Goal: Transaction & Acquisition: Purchase product/service

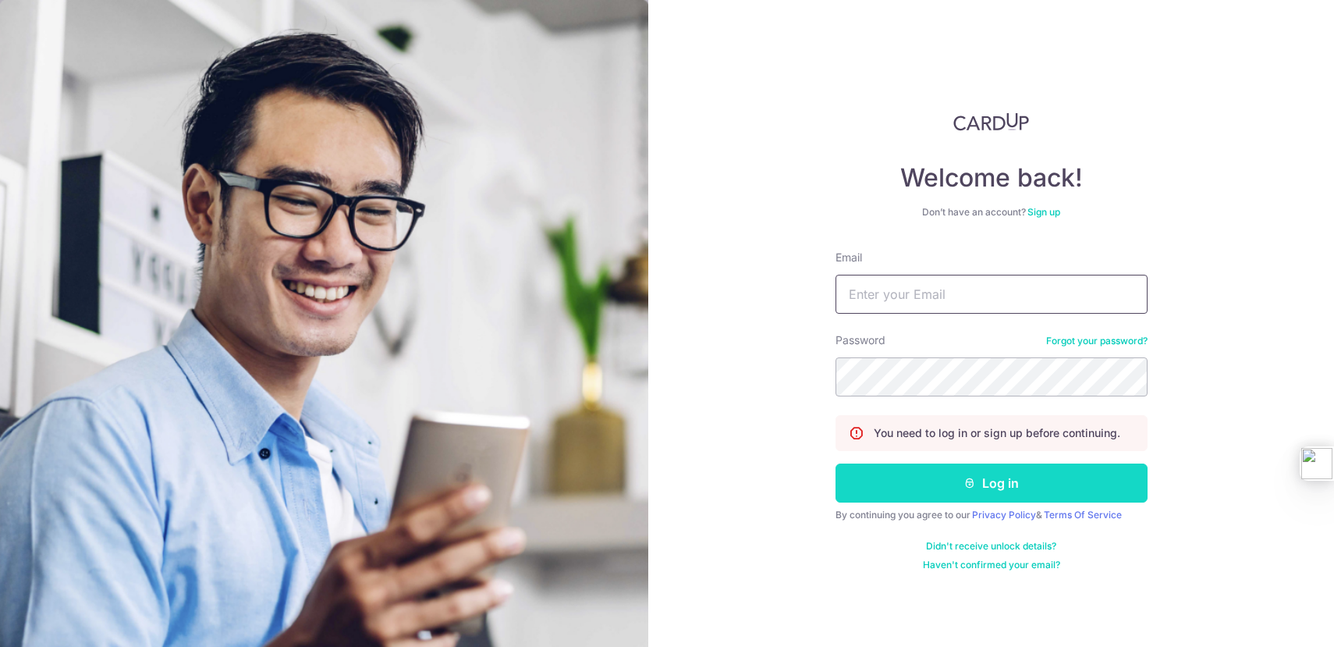
type input "[EMAIL_ADDRESS][DOMAIN_NAME]"
click at [989, 481] on button "Log in" at bounding box center [992, 482] width 312 height 39
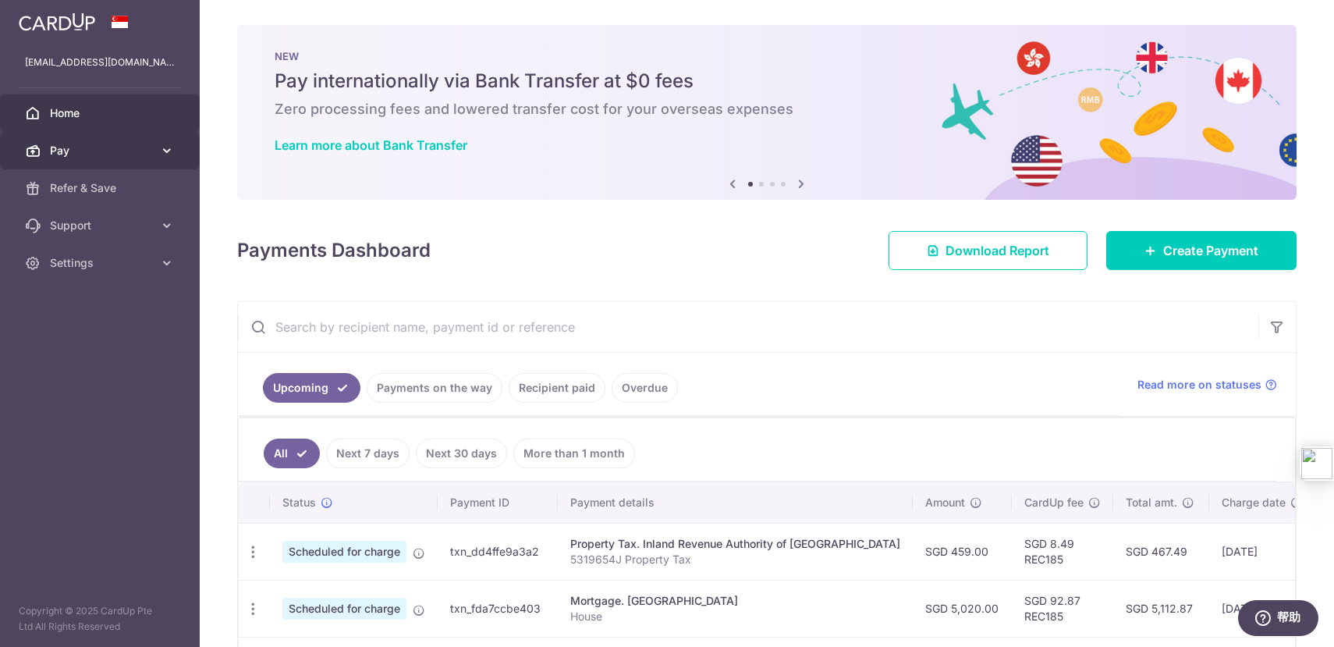
click at [133, 157] on span "Pay" at bounding box center [101, 151] width 103 height 16
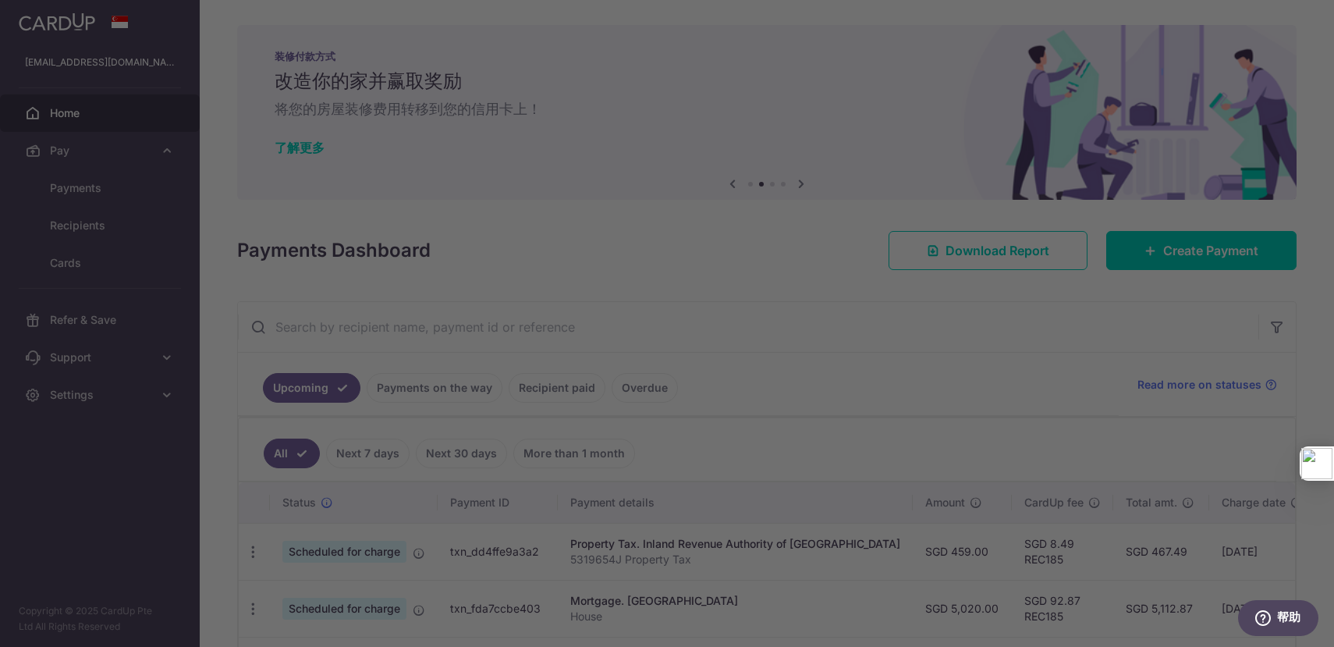
click at [1046, 432] on div at bounding box center [673, 326] width 1347 height 653
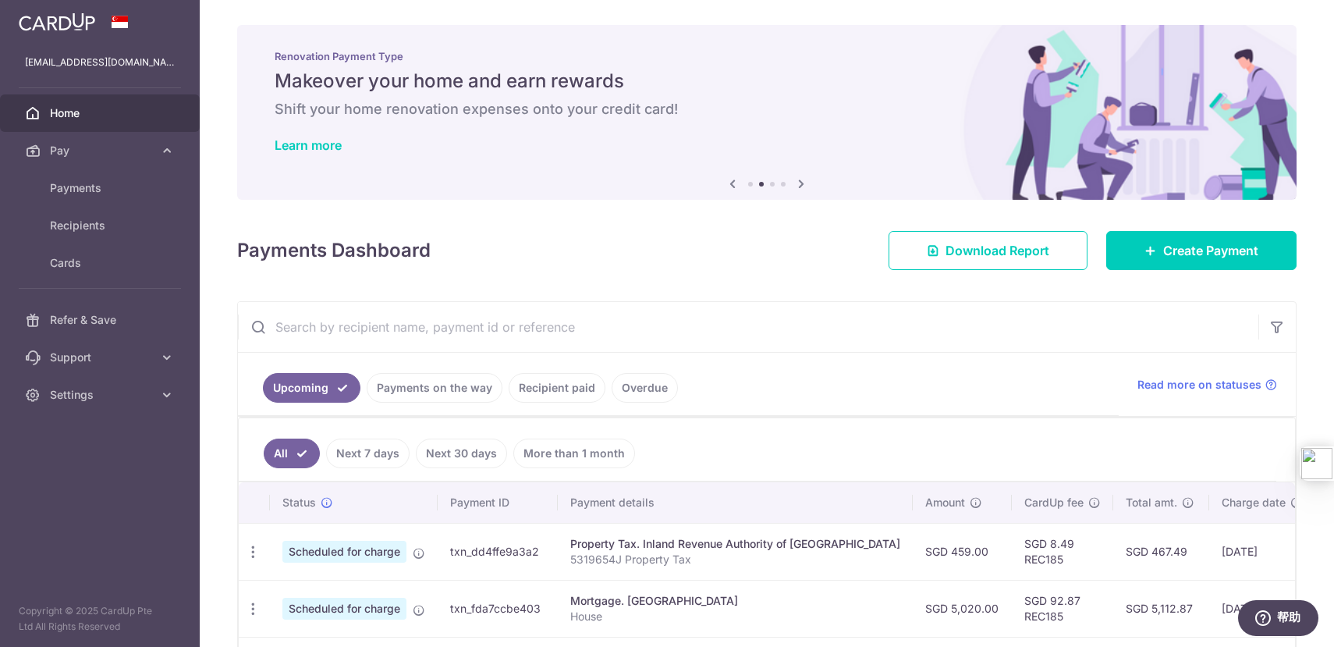
click at [760, 323] on input "text" at bounding box center [748, 327] width 1021 height 50
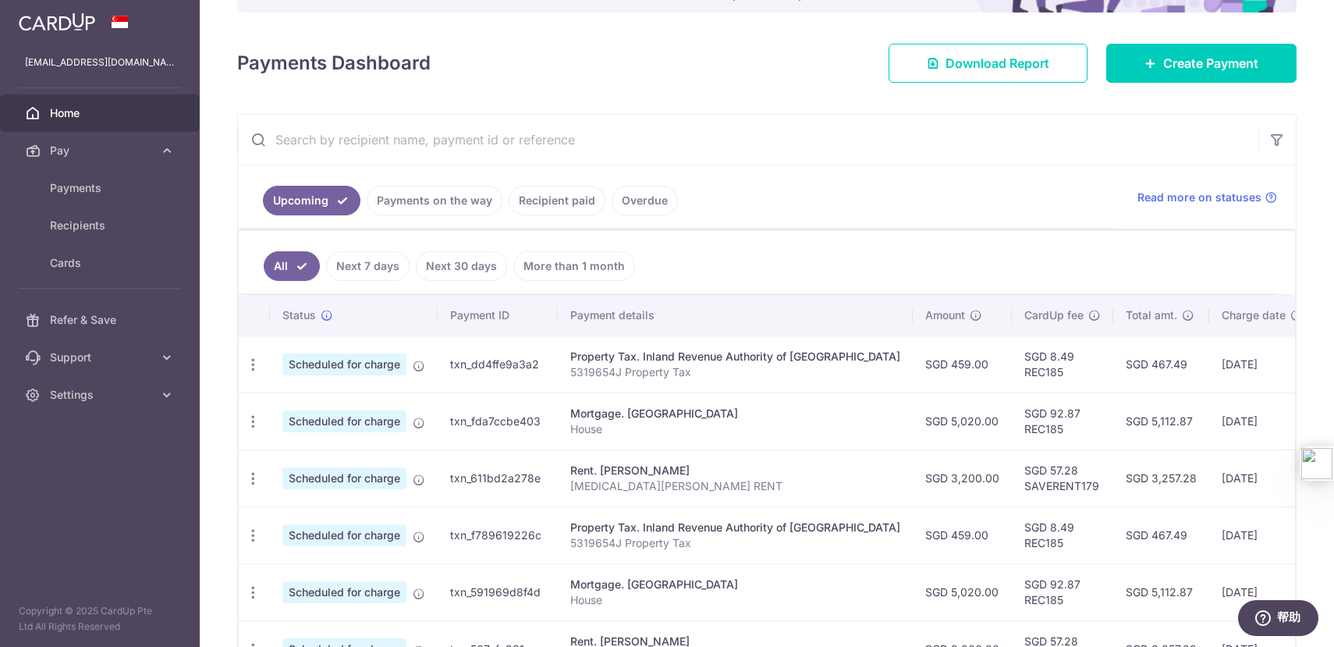
scroll to position [30, 0]
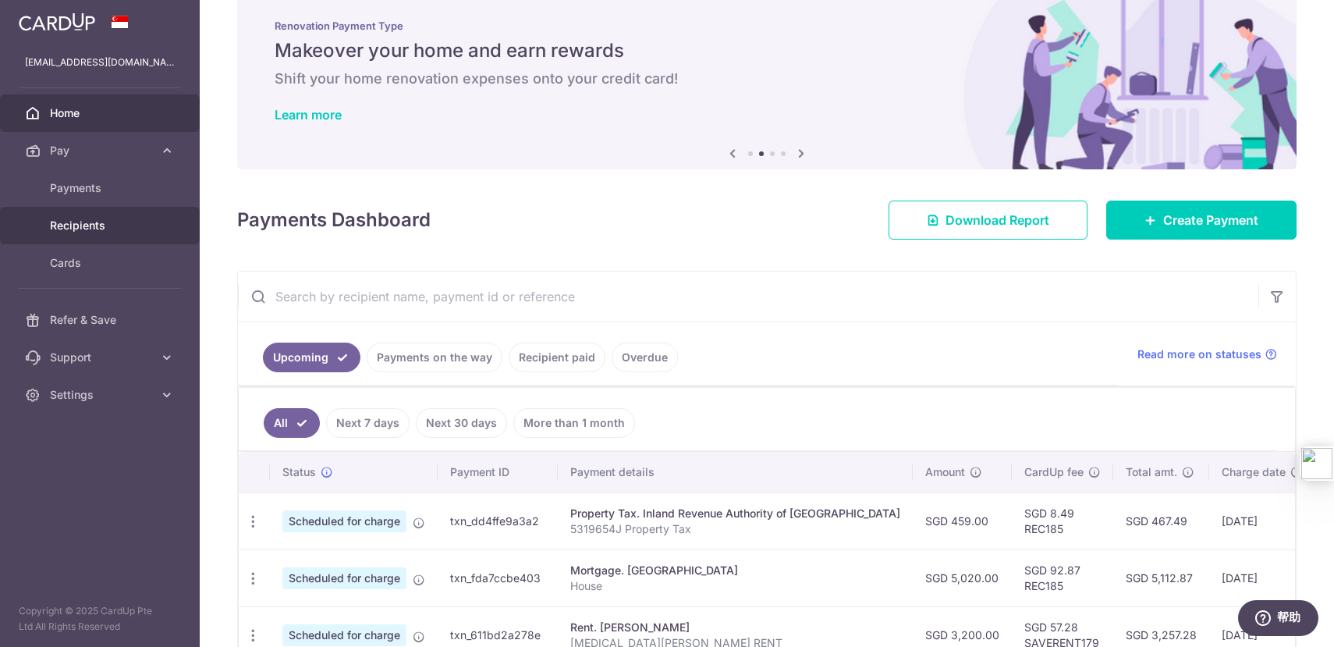
click at [123, 235] on link "Recipients" at bounding box center [100, 225] width 200 height 37
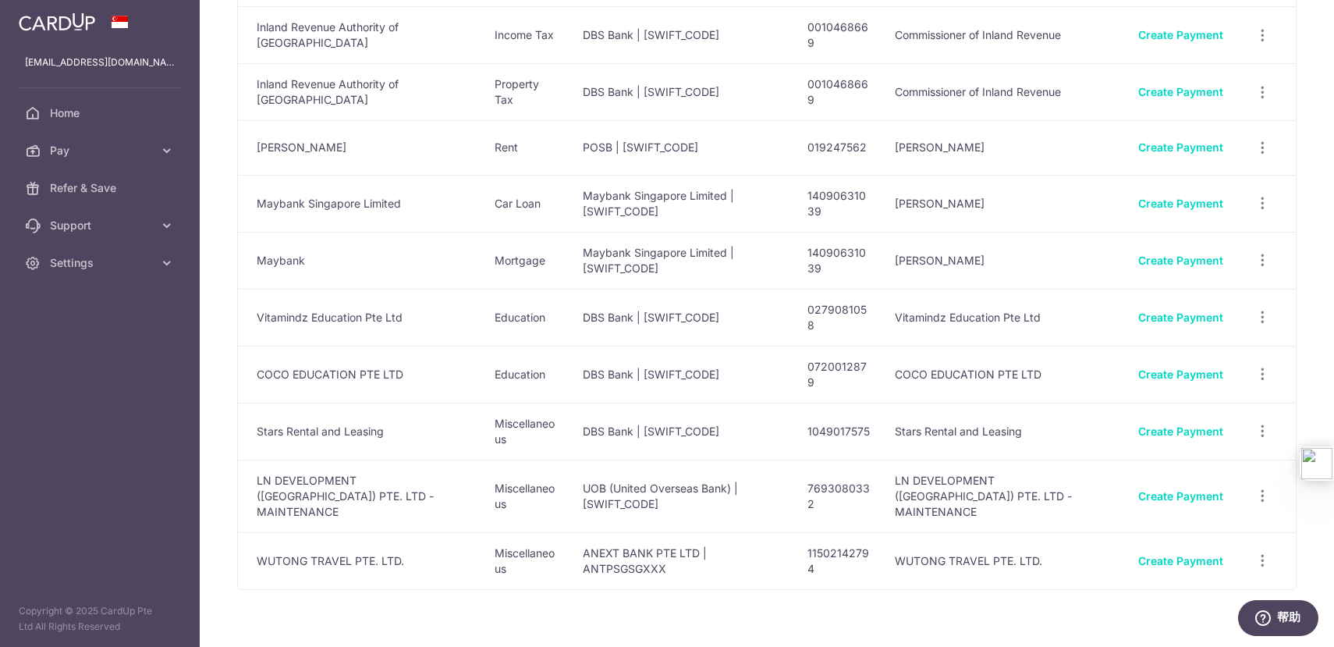
scroll to position [178, 0]
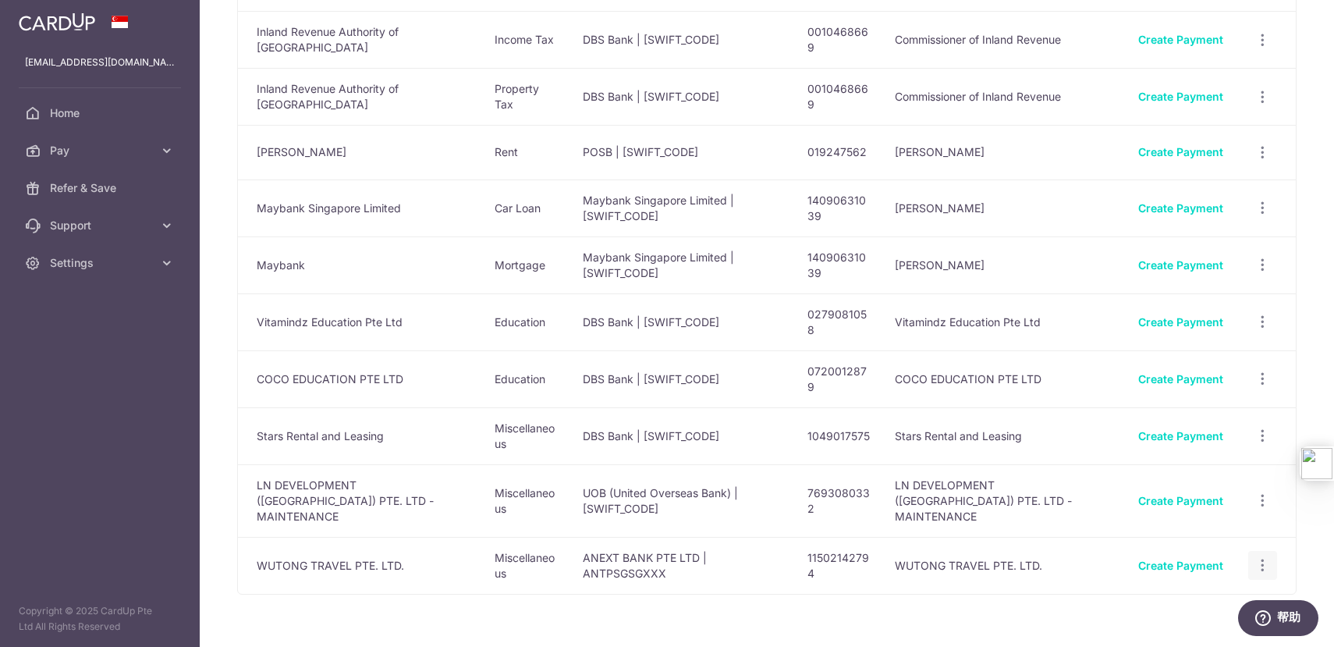
click at [1267, 557] on icon "button" at bounding box center [1263, 565] width 16 height 16
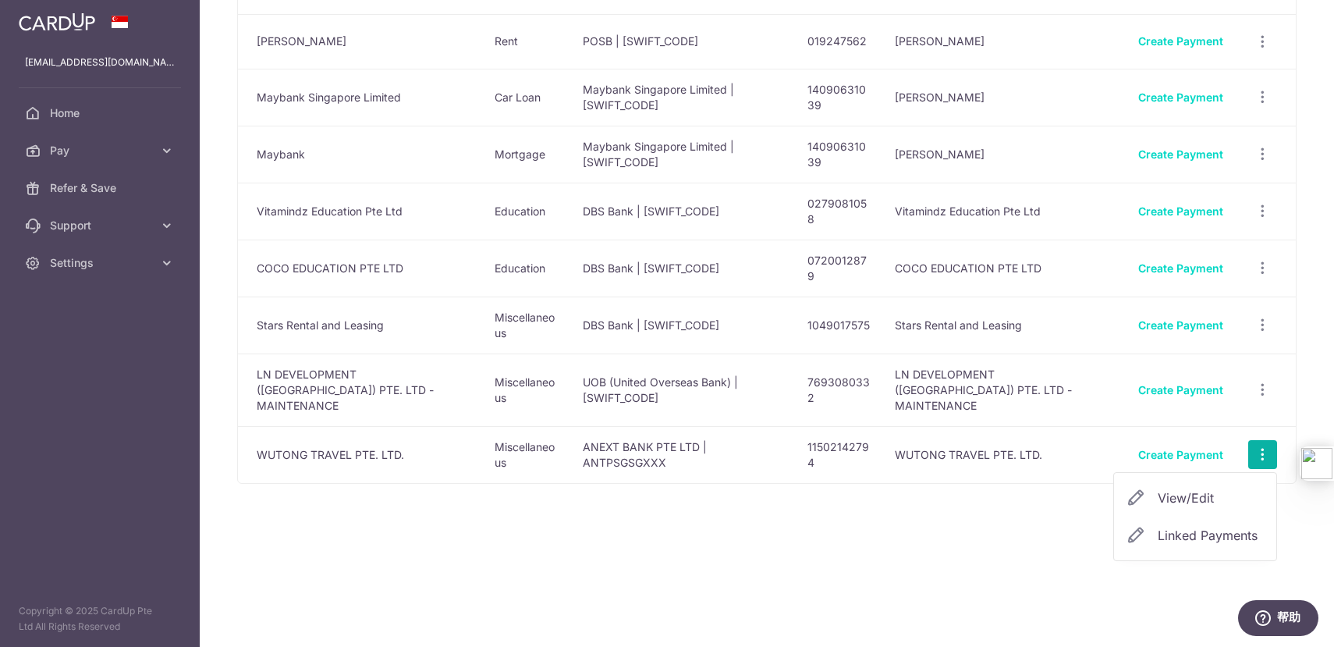
click at [619, 477] on div "Name Payment Type Bank Name & SWIFT/BIC Account No. Account Name 4771 Condo & M…" at bounding box center [767, 183] width 1060 height 794
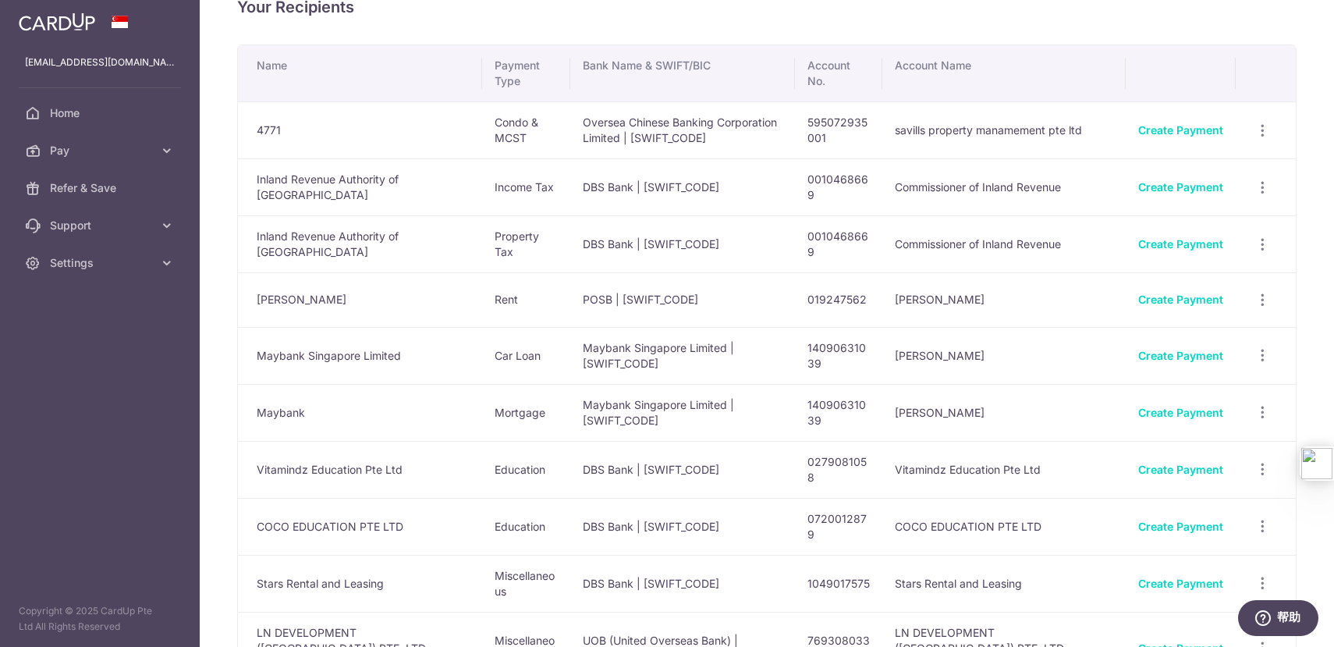
scroll to position [0, 0]
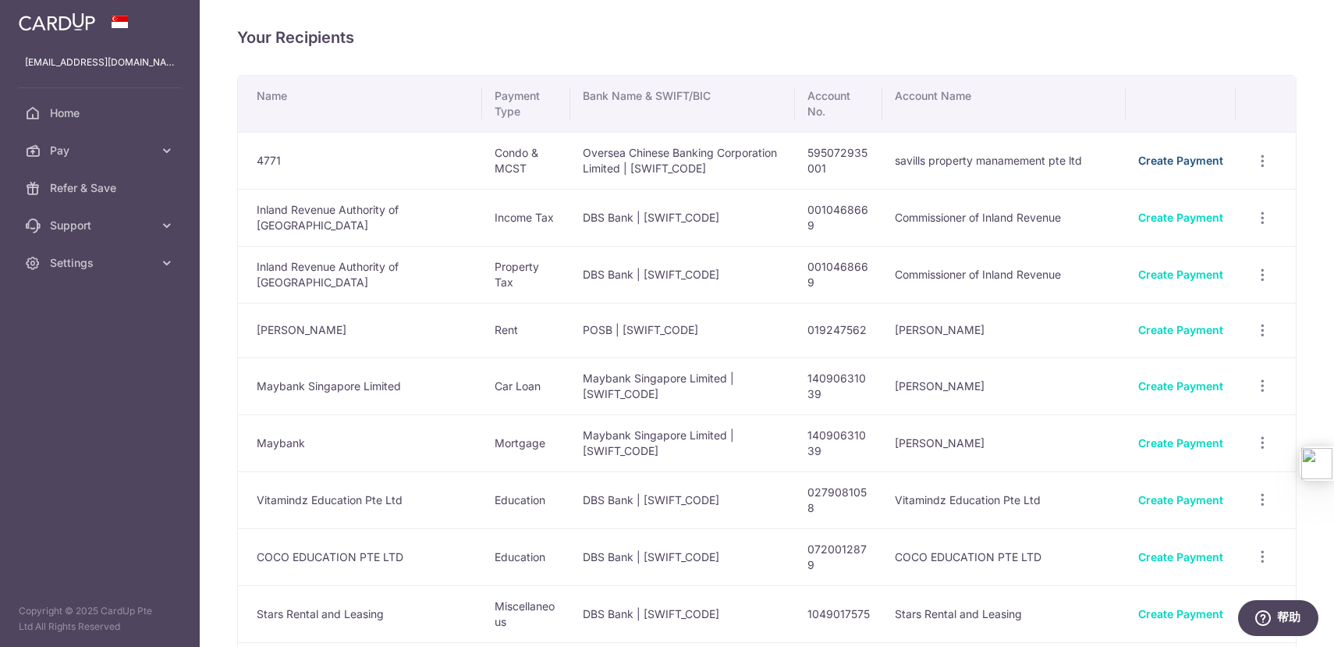
click at [1187, 165] on link "Create Payment" at bounding box center [1180, 160] width 85 height 13
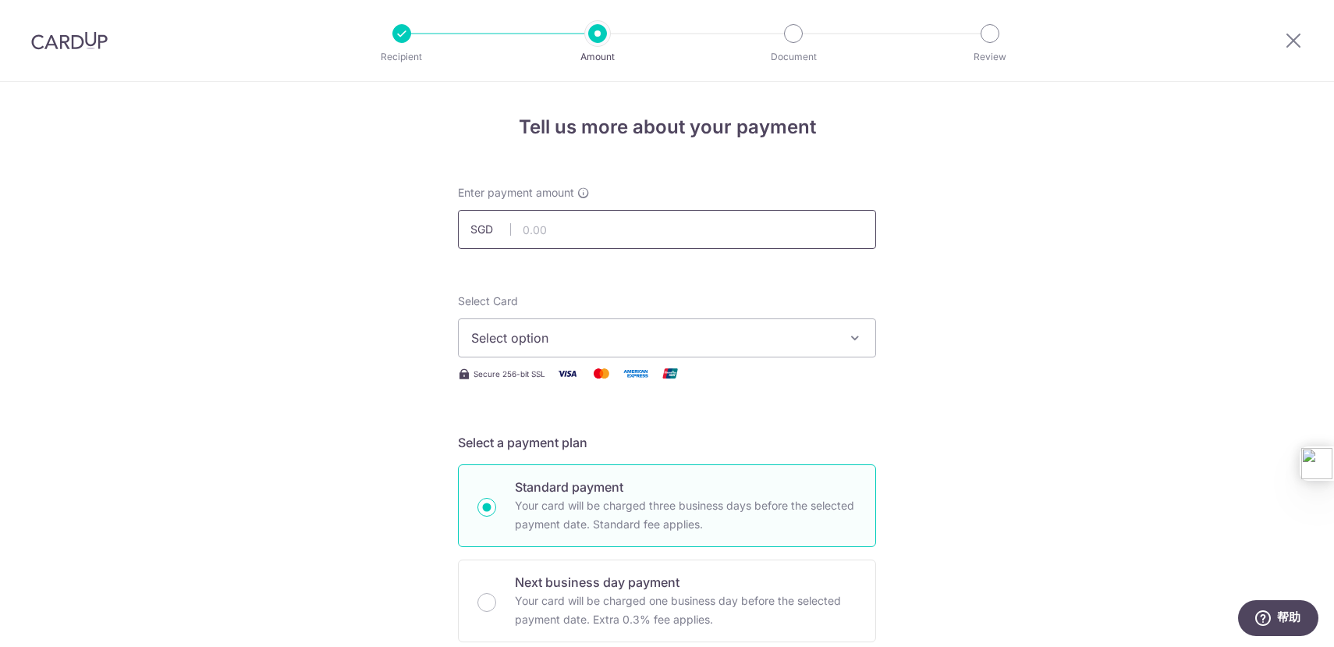
click at [674, 228] on input "text" at bounding box center [667, 229] width 418 height 39
type input "1,450.00"
click at [637, 341] on span "Select option" at bounding box center [653, 337] width 364 height 19
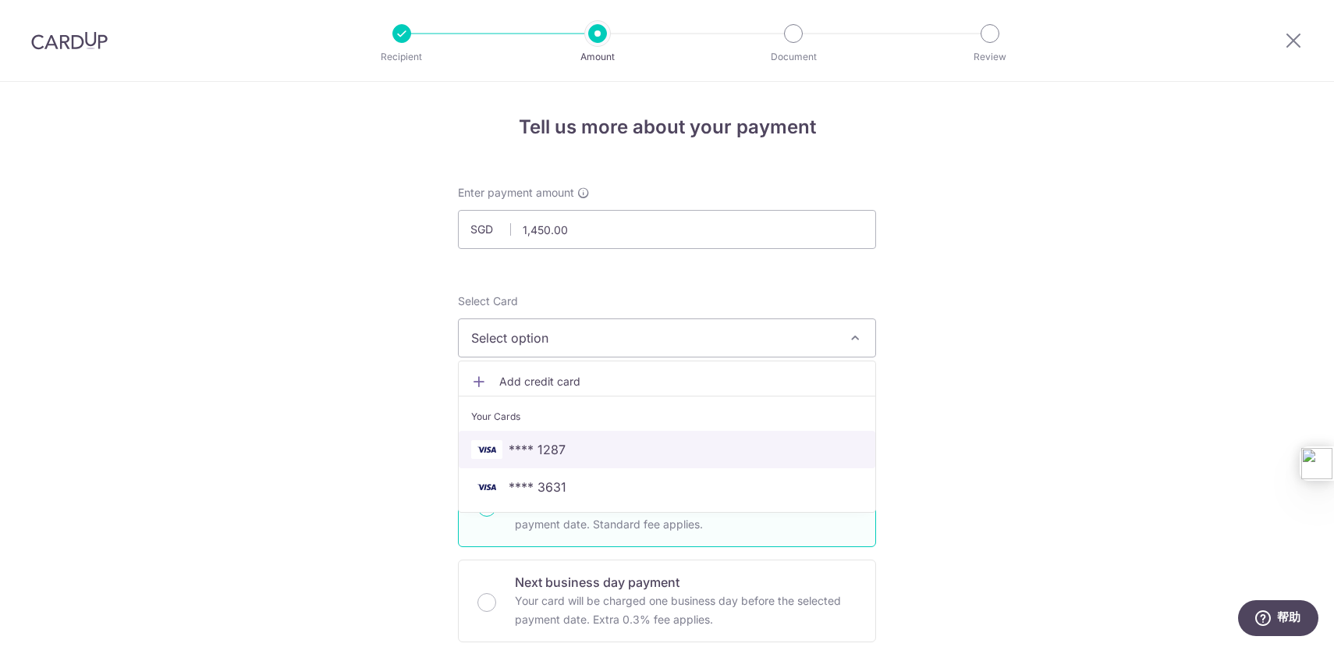
click at [570, 448] on span "**** 1287" at bounding box center [667, 449] width 392 height 19
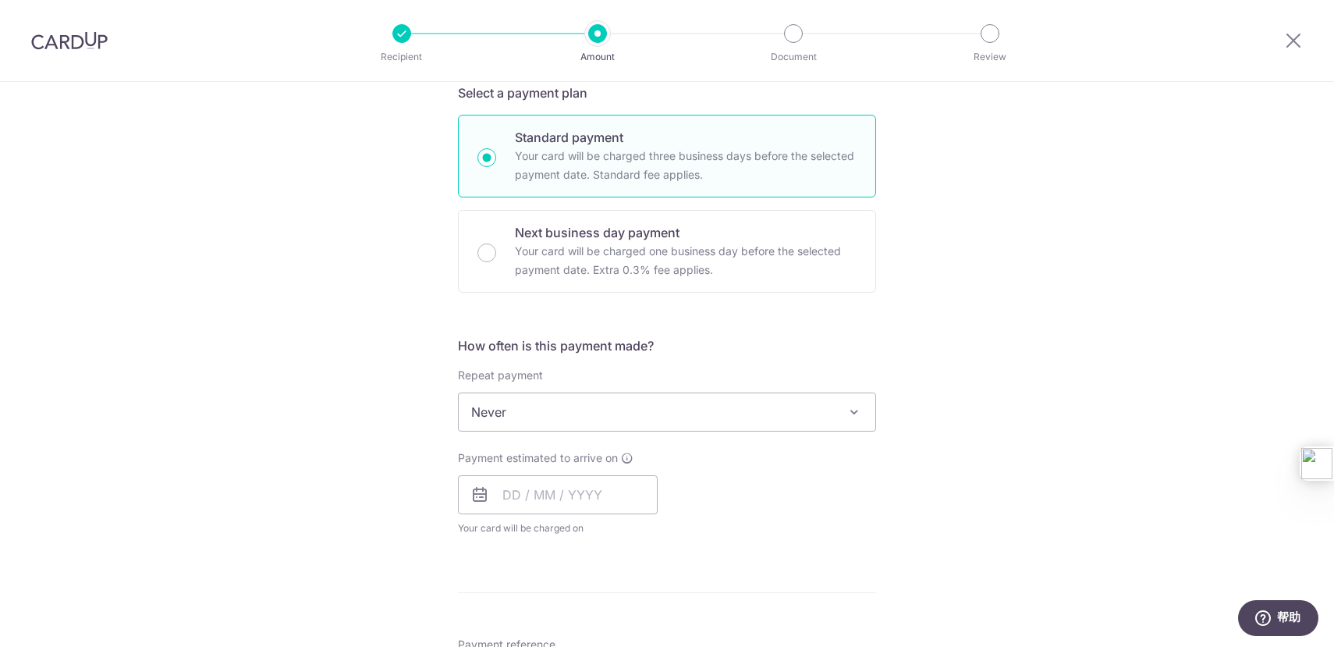
scroll to position [353, 0]
click at [754, 413] on span "Never" at bounding box center [667, 408] width 417 height 37
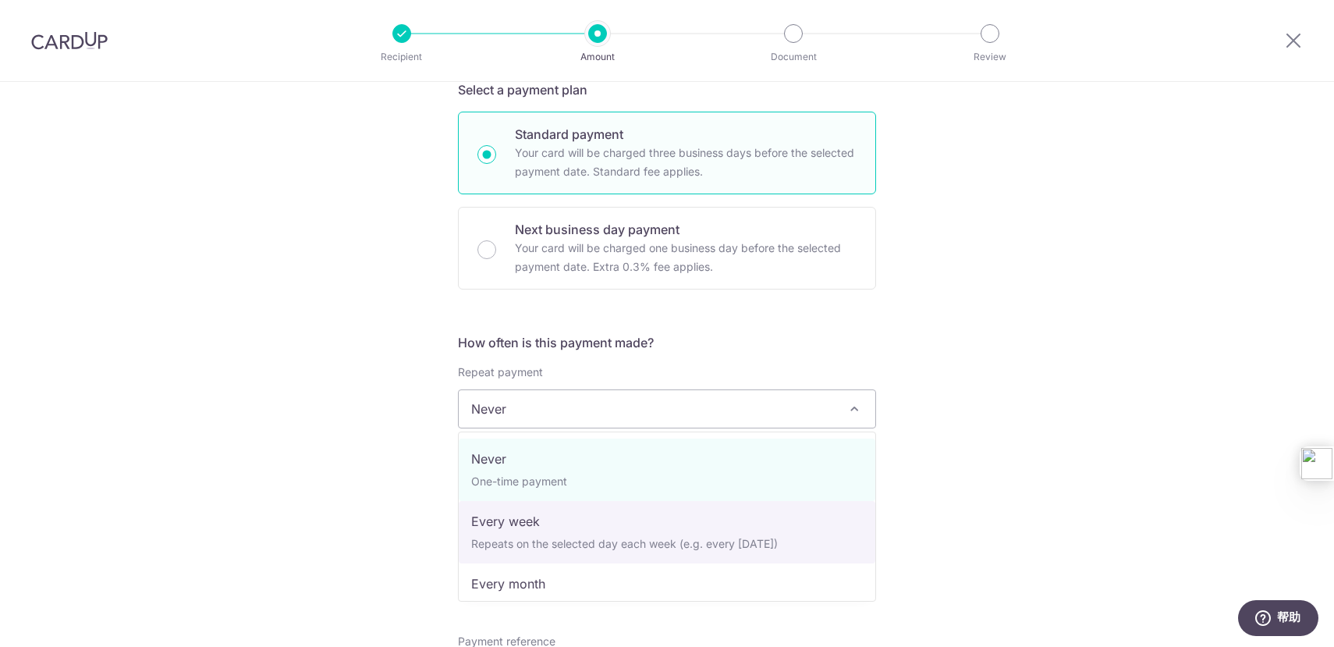
select select "2"
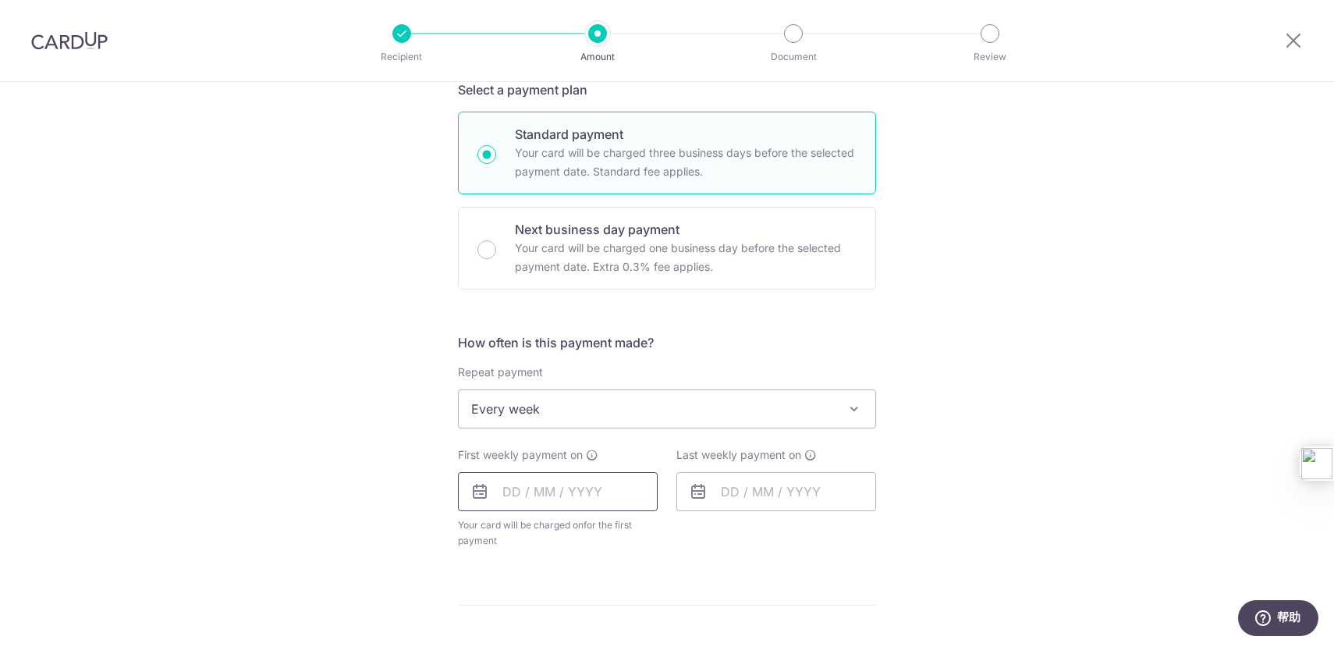
click at [513, 492] on input "text" at bounding box center [558, 491] width 200 height 39
click at [964, 414] on div "Tell us more about your payment Enter payment amount SGD 1,450.00 1450.00 Selec…" at bounding box center [667, 442] width 1334 height 1427
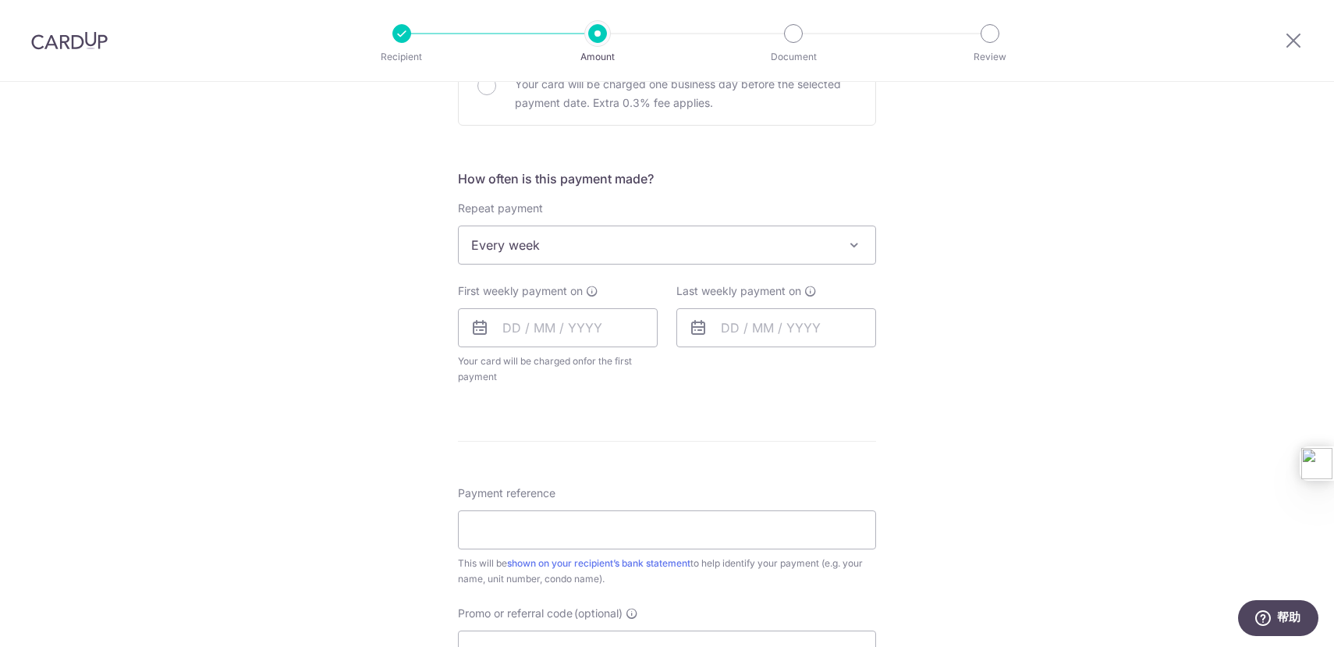
scroll to position [520, 0]
click at [505, 321] on input "text" at bounding box center [558, 323] width 200 height 39
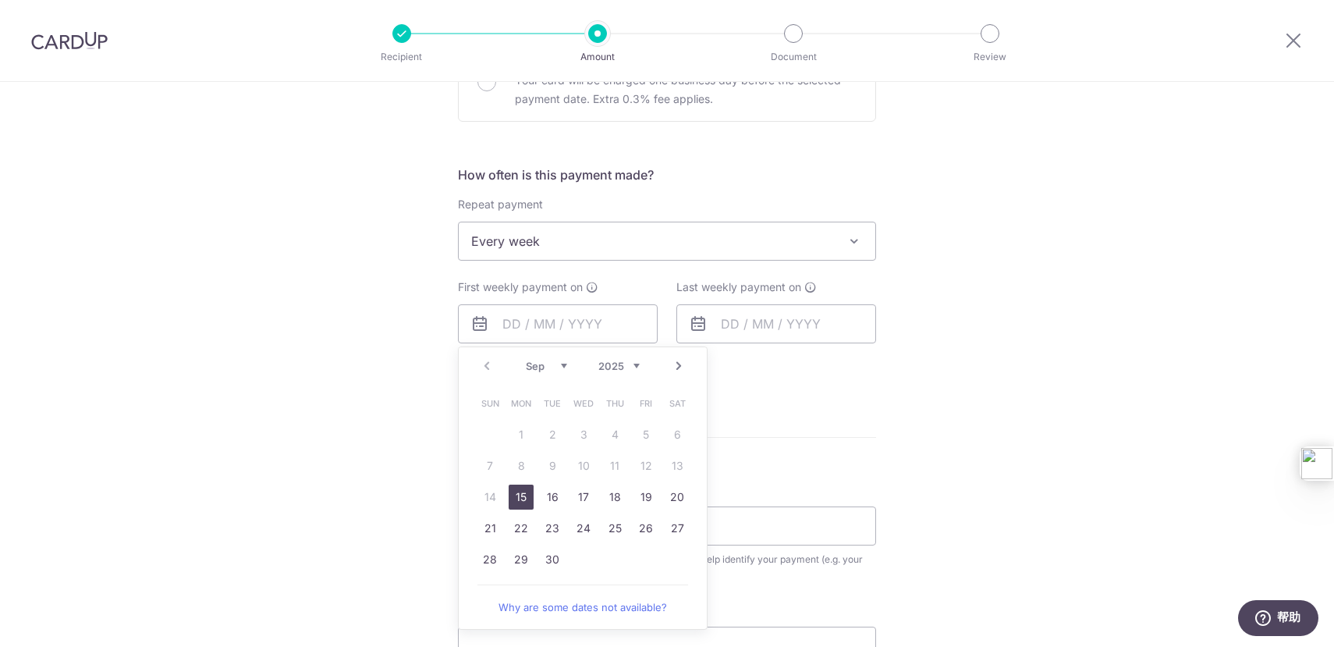
click at [606, 244] on span "Every week" at bounding box center [667, 240] width 417 height 37
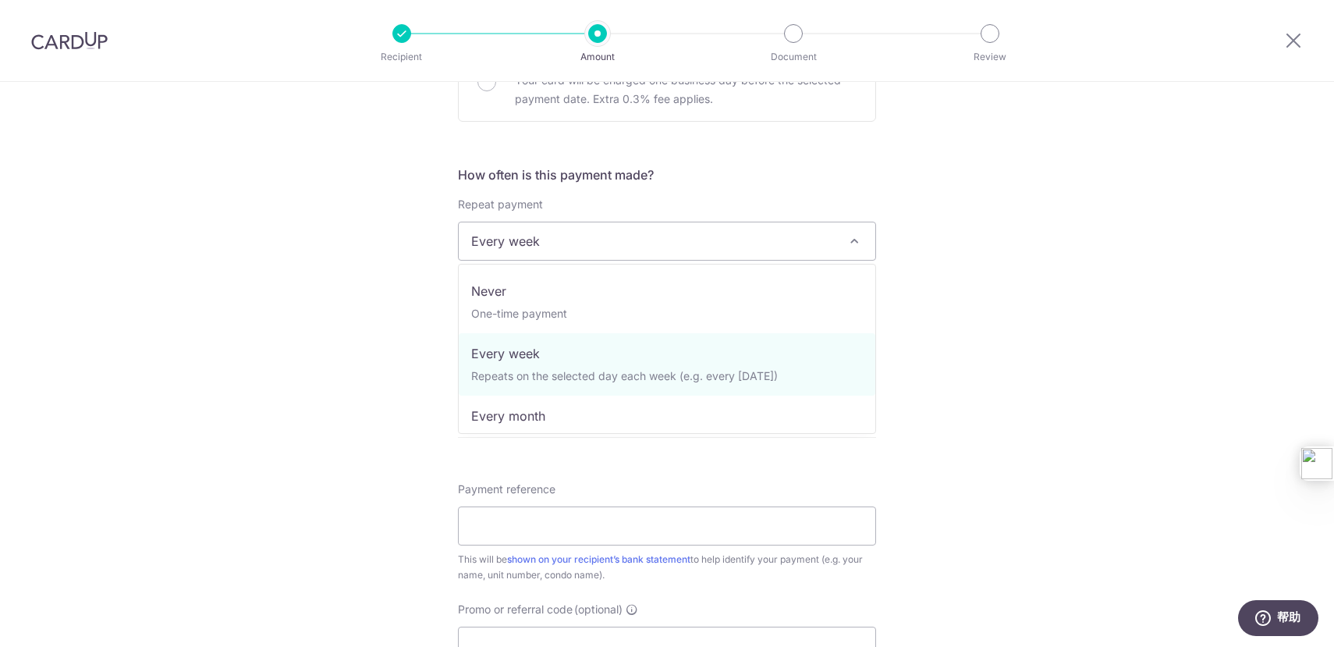
click at [953, 191] on div "Tell us more about your payment Enter payment amount SGD 1,450.00 1450.00 Selec…" at bounding box center [667, 274] width 1334 height 1427
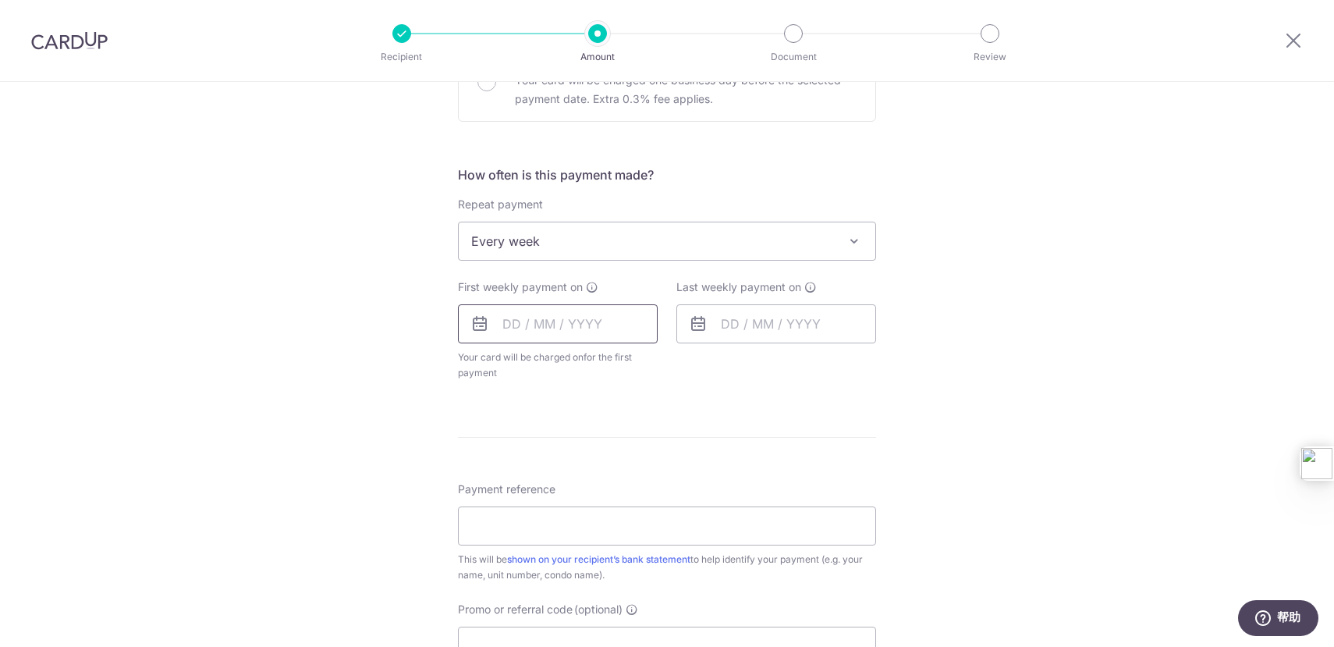
click at [503, 321] on input "text" at bounding box center [558, 323] width 200 height 39
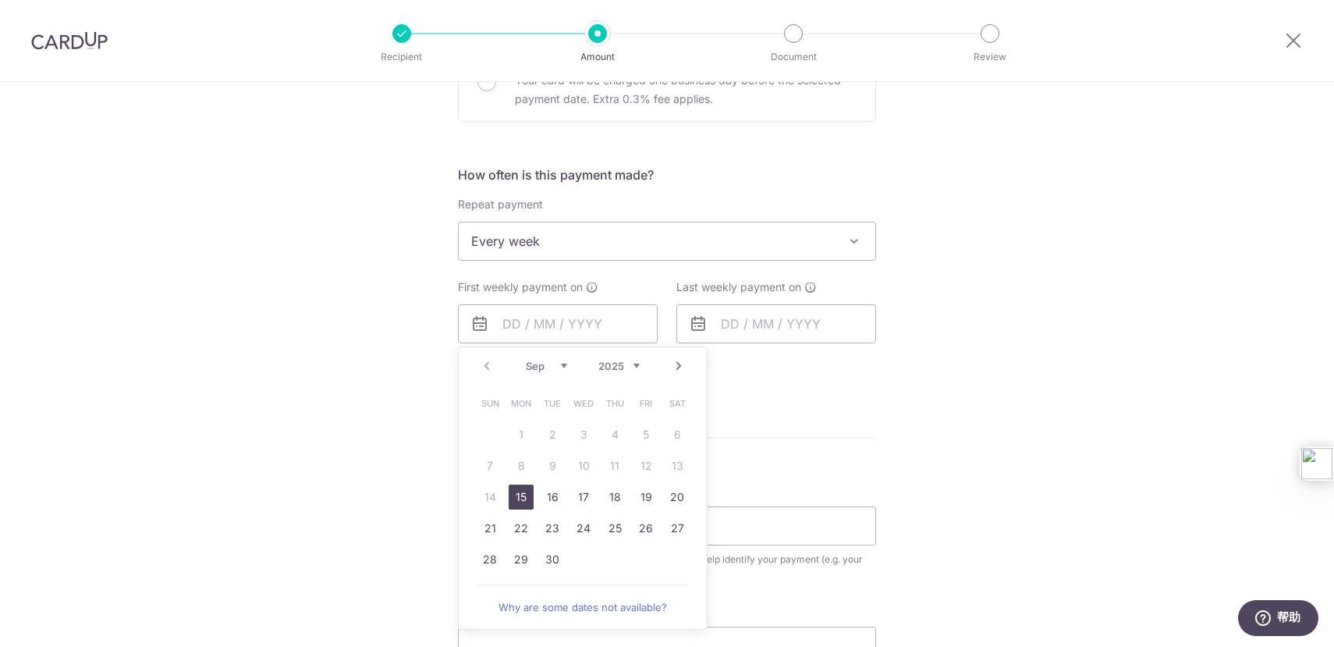
click at [523, 501] on link "15" at bounding box center [521, 497] width 25 height 25
type input "[DATE]"
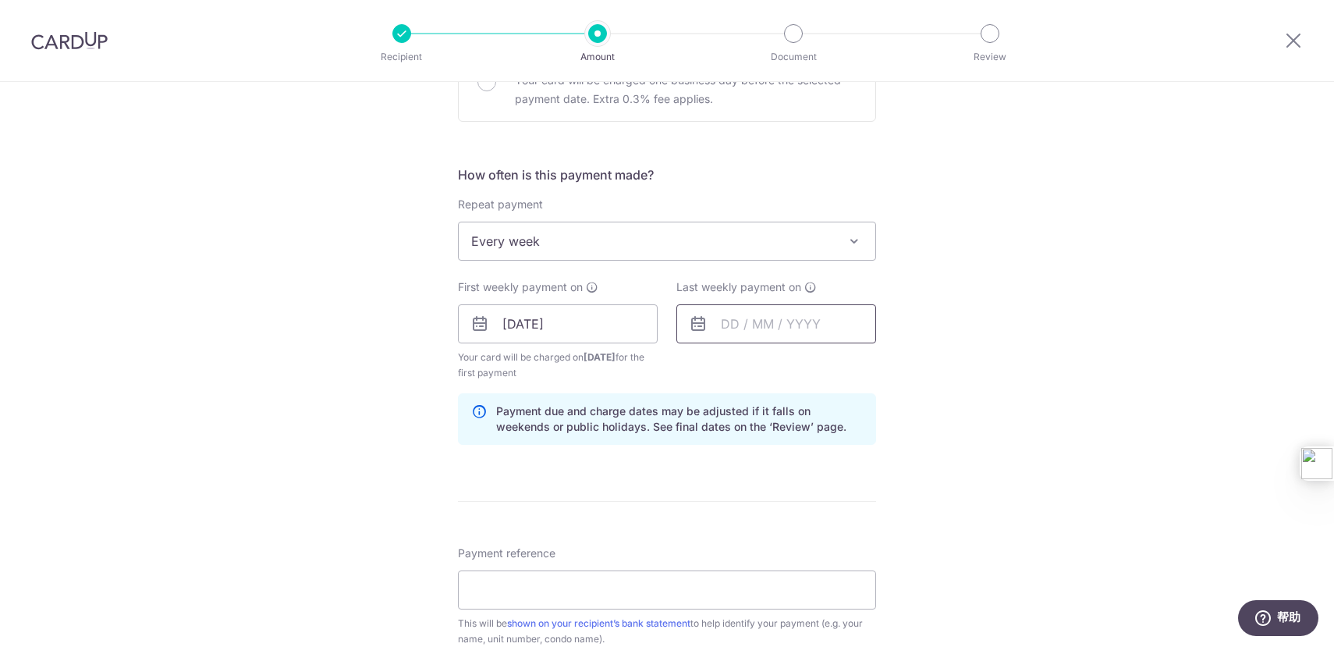
click at [730, 332] on input "text" at bounding box center [776, 323] width 200 height 39
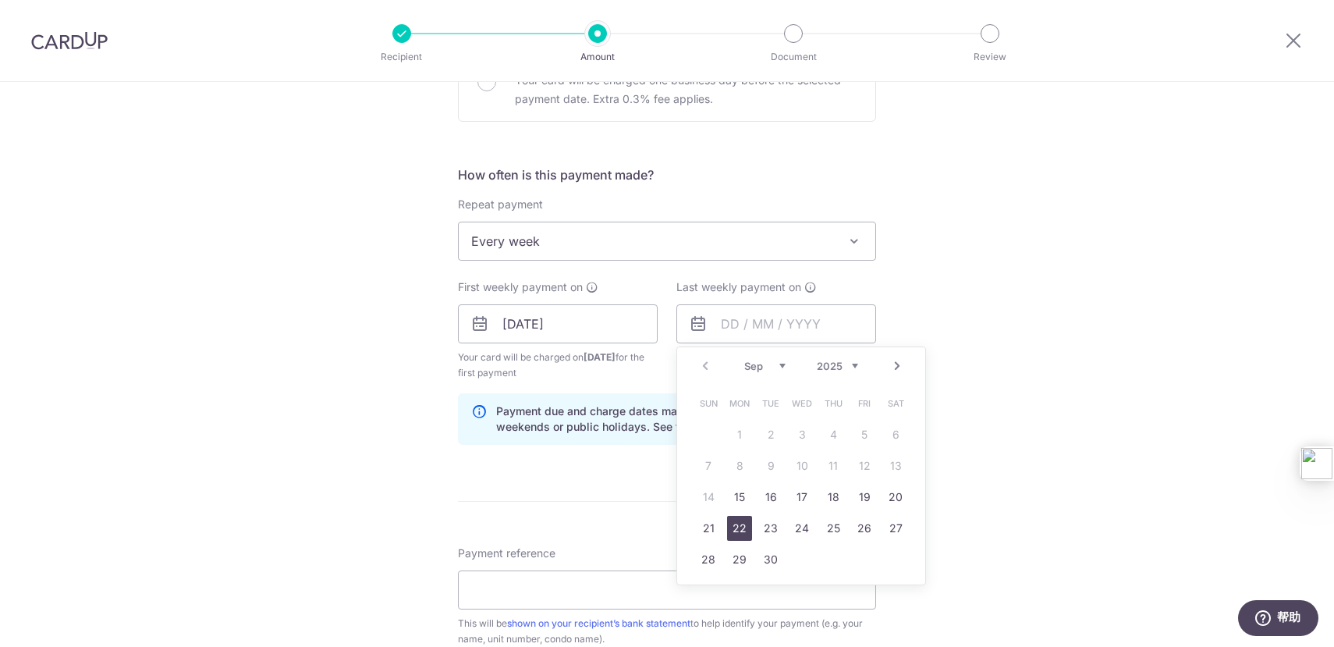
click at [737, 531] on link "22" at bounding box center [739, 528] width 25 height 25
type input "[DATE]"
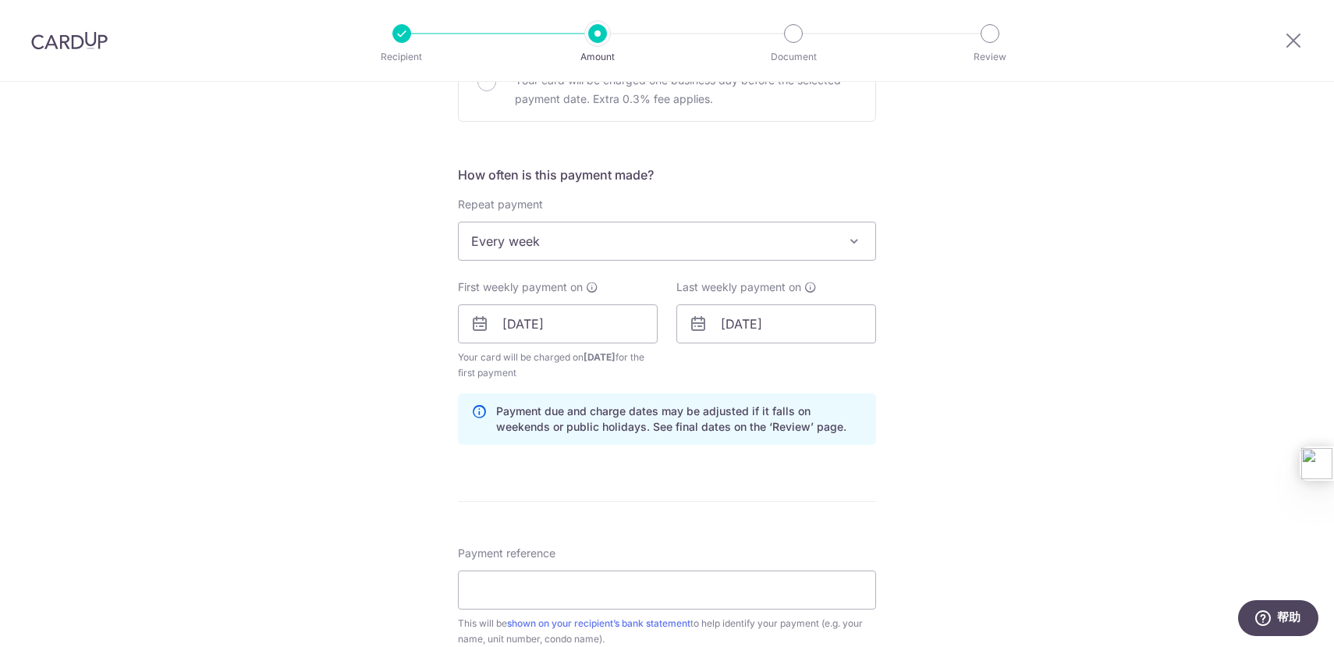
click at [1022, 394] on div "Tell us more about your payment Enter payment amount SGD 1,450.00 1450.00 Selec…" at bounding box center [667, 306] width 1334 height 1491
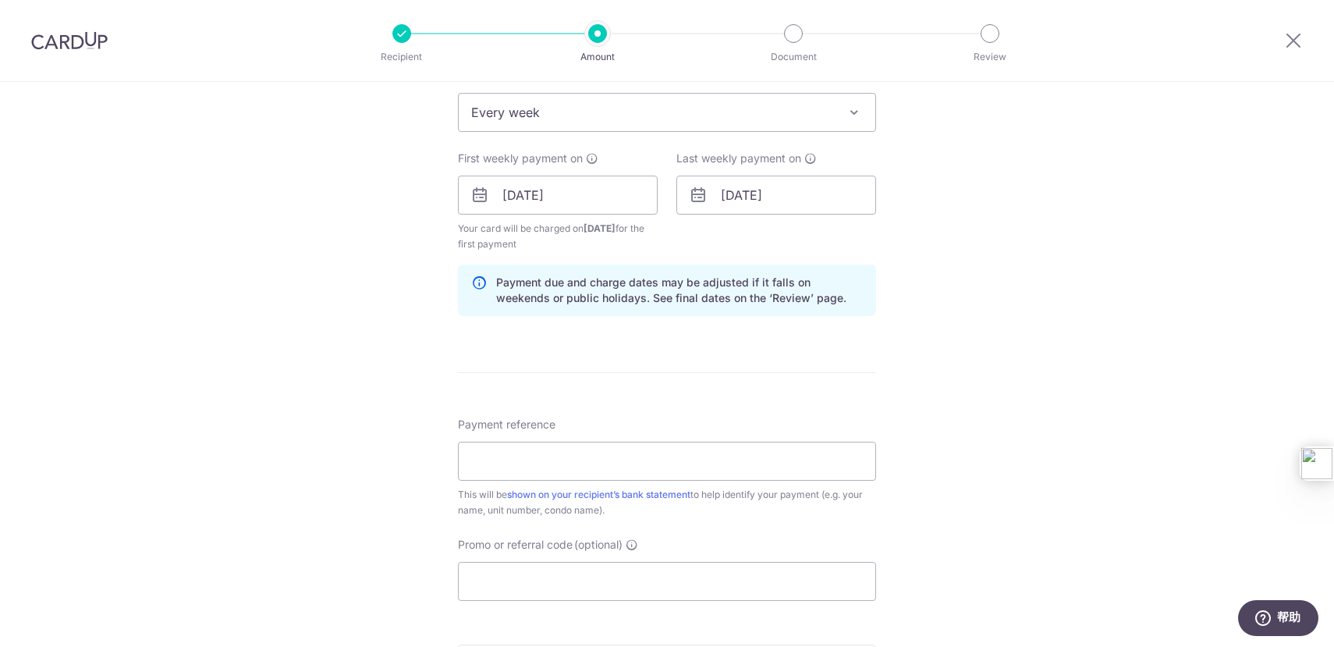
scroll to position [656, 0]
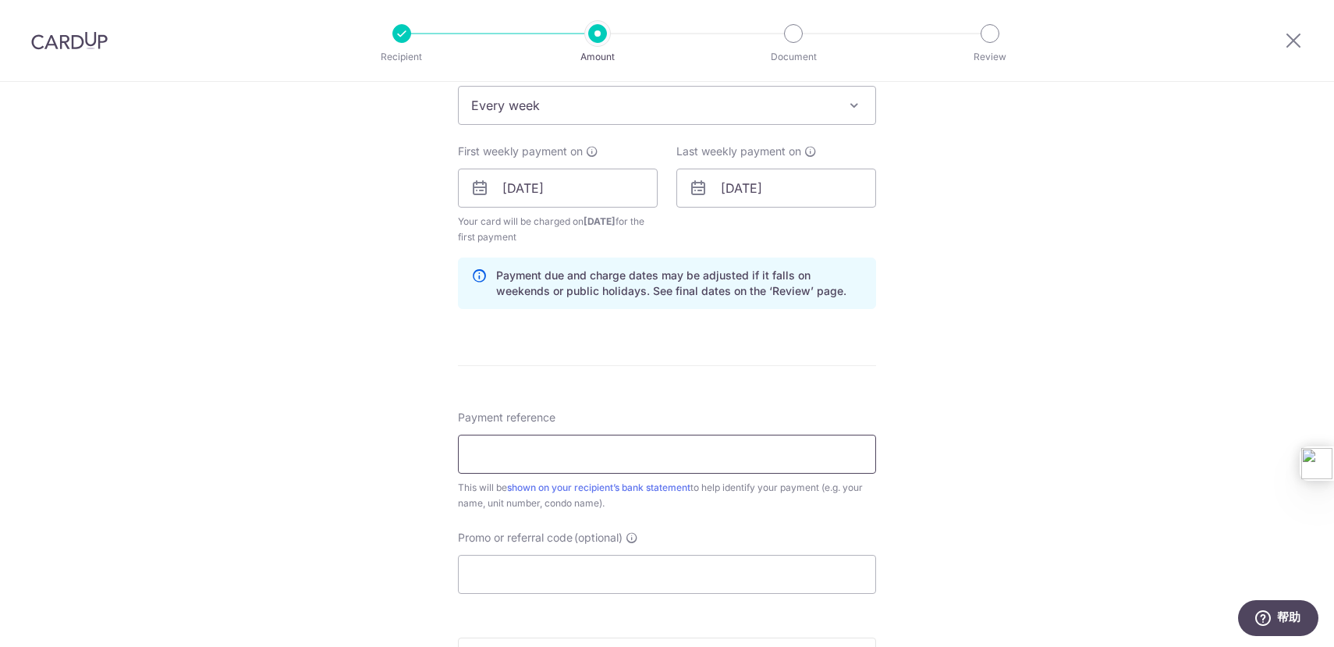
click at [664, 454] on input "Payment reference" at bounding box center [667, 454] width 418 height 39
type input "8 0924"
click at [601, 599] on form "Enter payment amount SGD 1,450.00 1450.00 Select Card **** 1287 Add credit card…" at bounding box center [667, 186] width 418 height 1315
click at [617, 588] on input "Promo or referral code (optional)" at bounding box center [667, 574] width 418 height 39
paste input "3HOME25R"
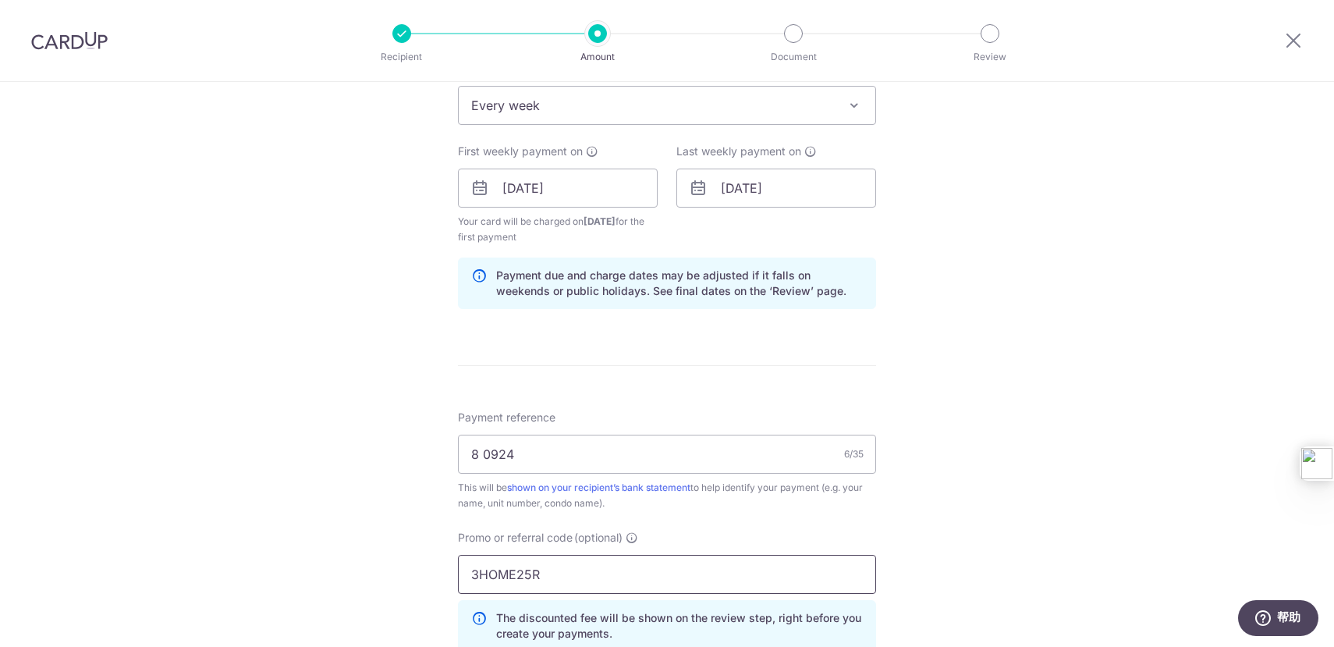
type input "3HOME25R"
click at [878, 519] on div "Tell us more about your payment Enter payment amount SGD 1,450.00 1450.00 Selec…" at bounding box center [667, 206] width 1334 height 1561
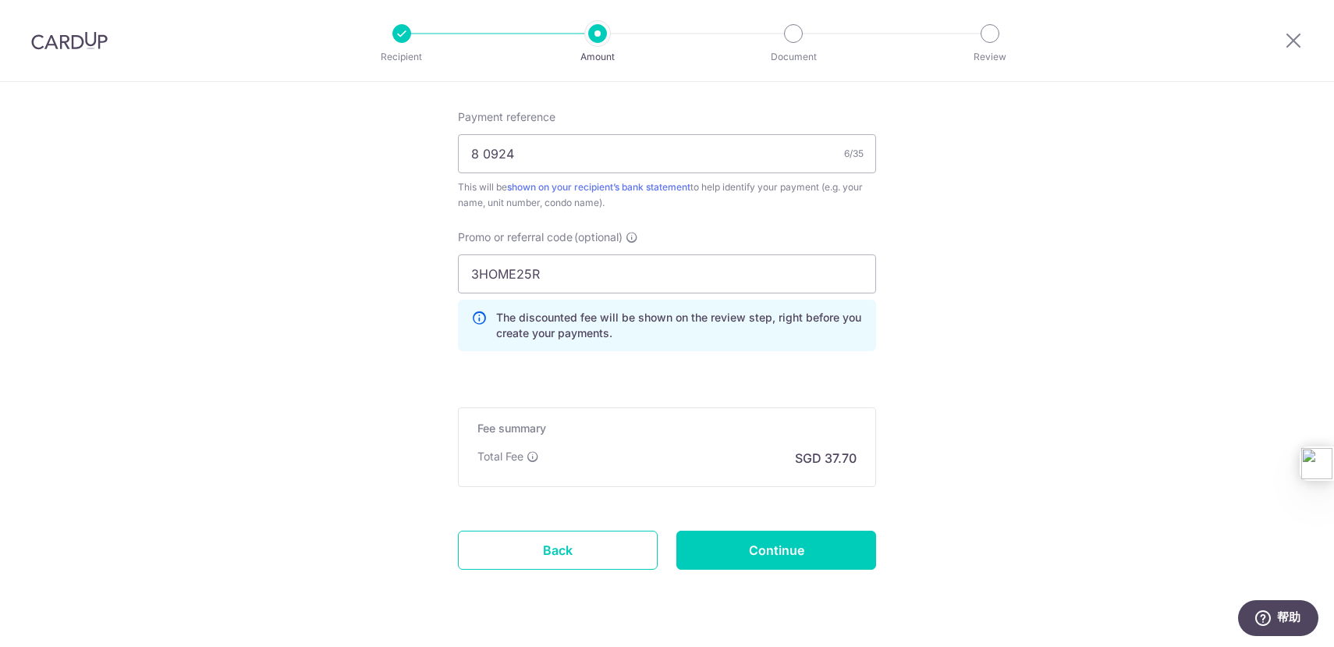
scroll to position [996, 0]
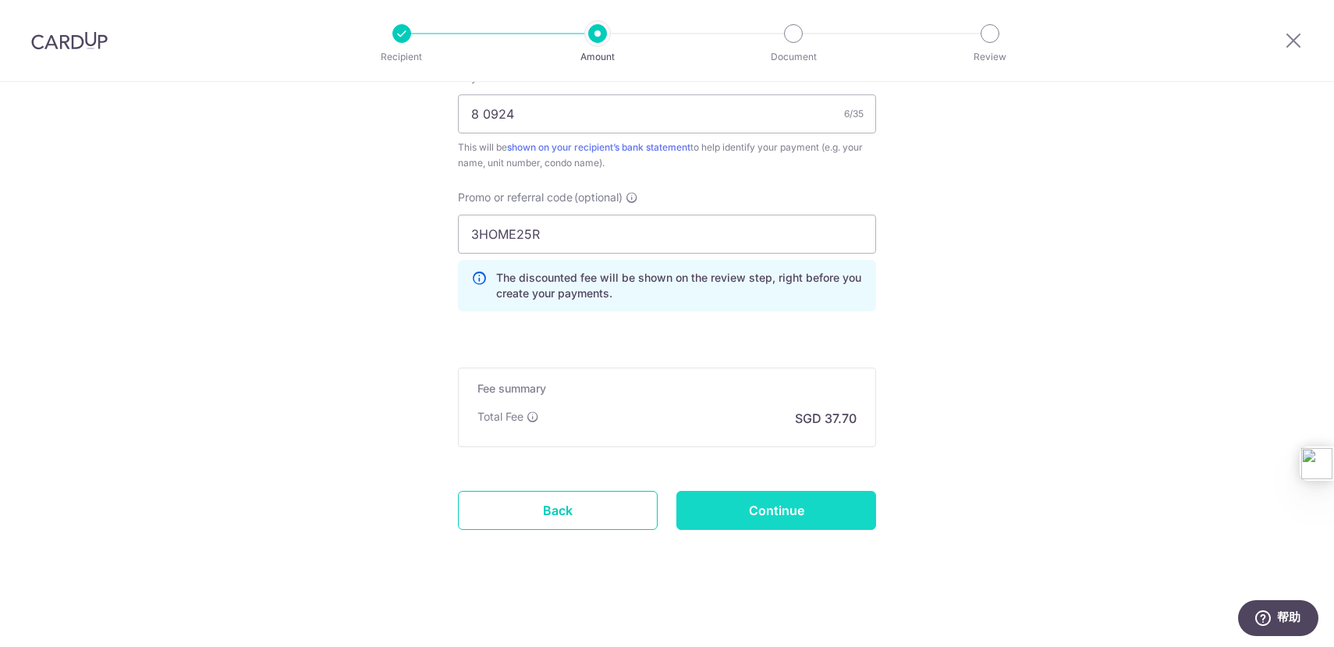
click at [810, 514] on input "Continue" at bounding box center [776, 510] width 200 height 39
type input "Create Schedule"
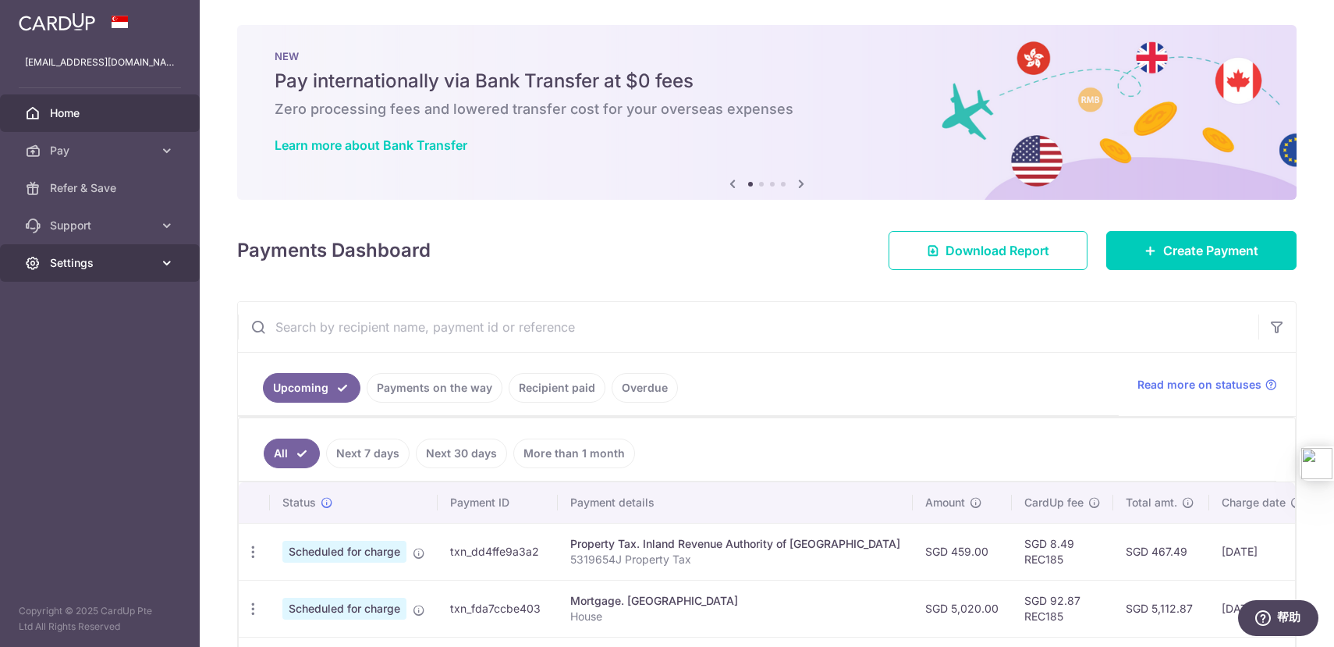
click at [103, 267] on span "Settings" at bounding box center [101, 263] width 103 height 16
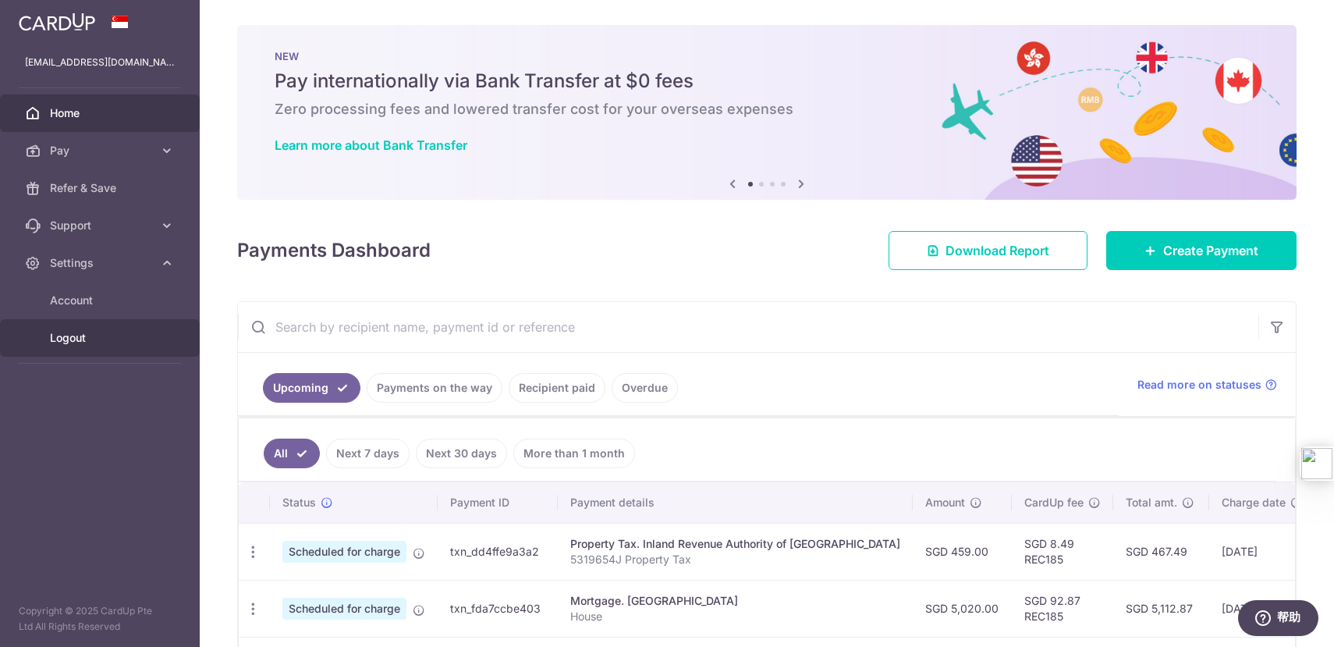
click at [98, 344] on span "Logout" at bounding box center [101, 338] width 103 height 16
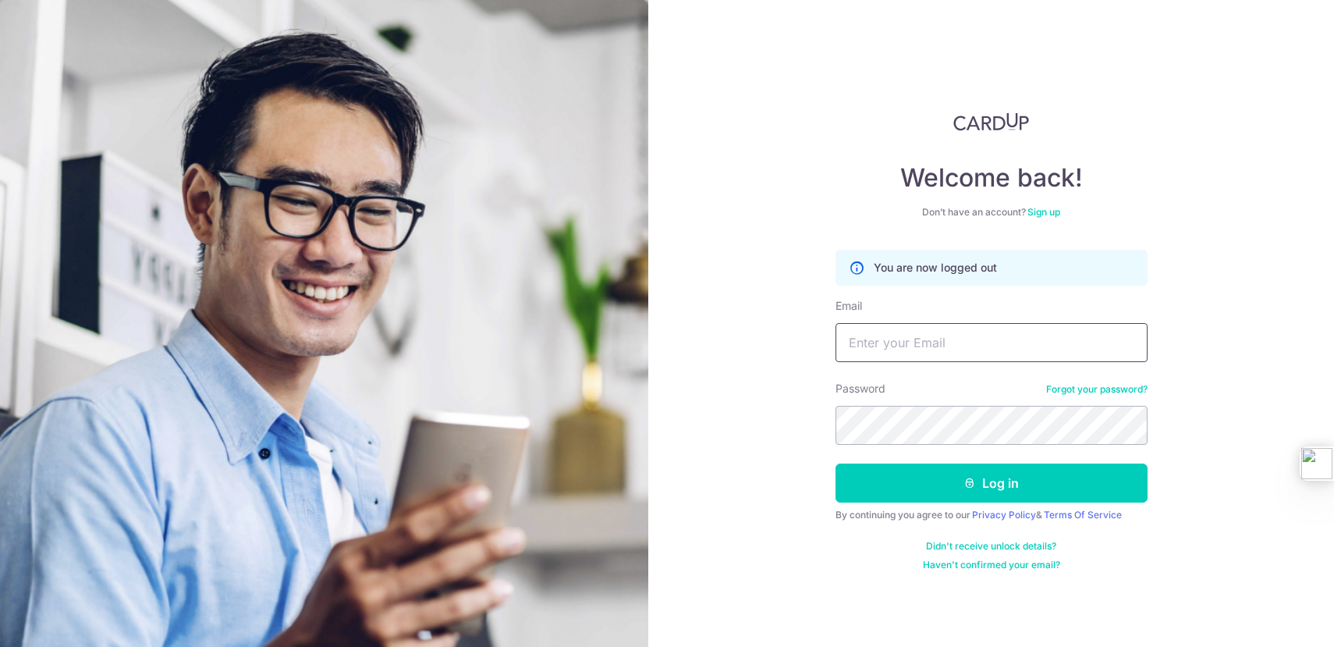
type input "[EMAIL_ADDRESS][DOMAIN_NAME]"
click at [993, 142] on div "Welcome back! Don’t have an account? Sign up You are now logged out Email [EMAI…" at bounding box center [992, 341] width 312 height 459
click at [993, 126] on img at bounding box center [991, 121] width 76 height 19
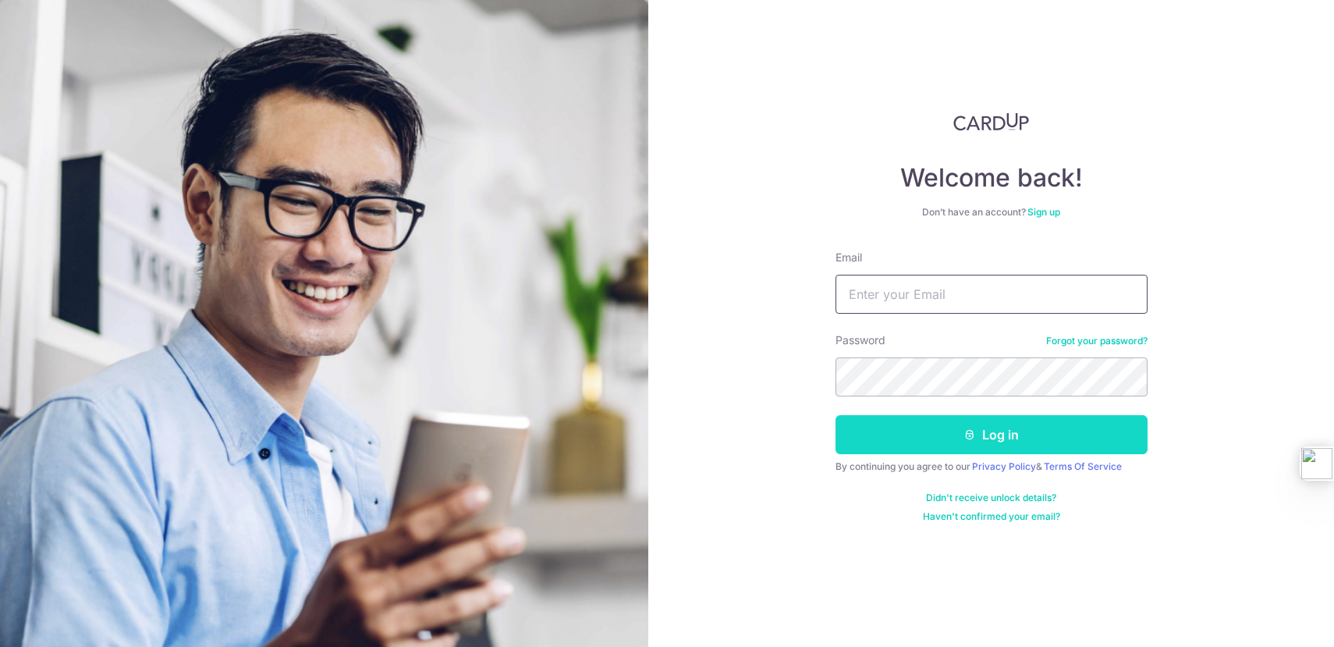
type input "[EMAIL_ADDRESS][DOMAIN_NAME]"
click at [991, 428] on button "Log in" at bounding box center [992, 434] width 312 height 39
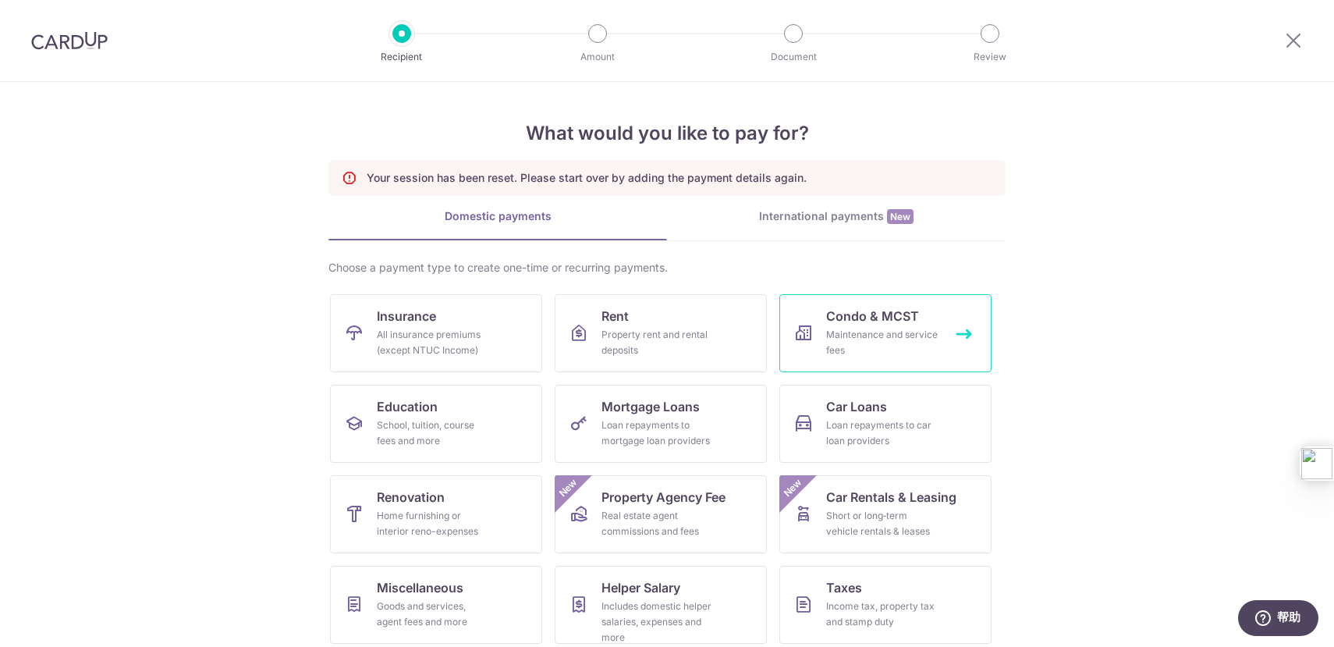
click at [896, 336] on div "Maintenance and service fees" at bounding box center [882, 342] width 112 height 31
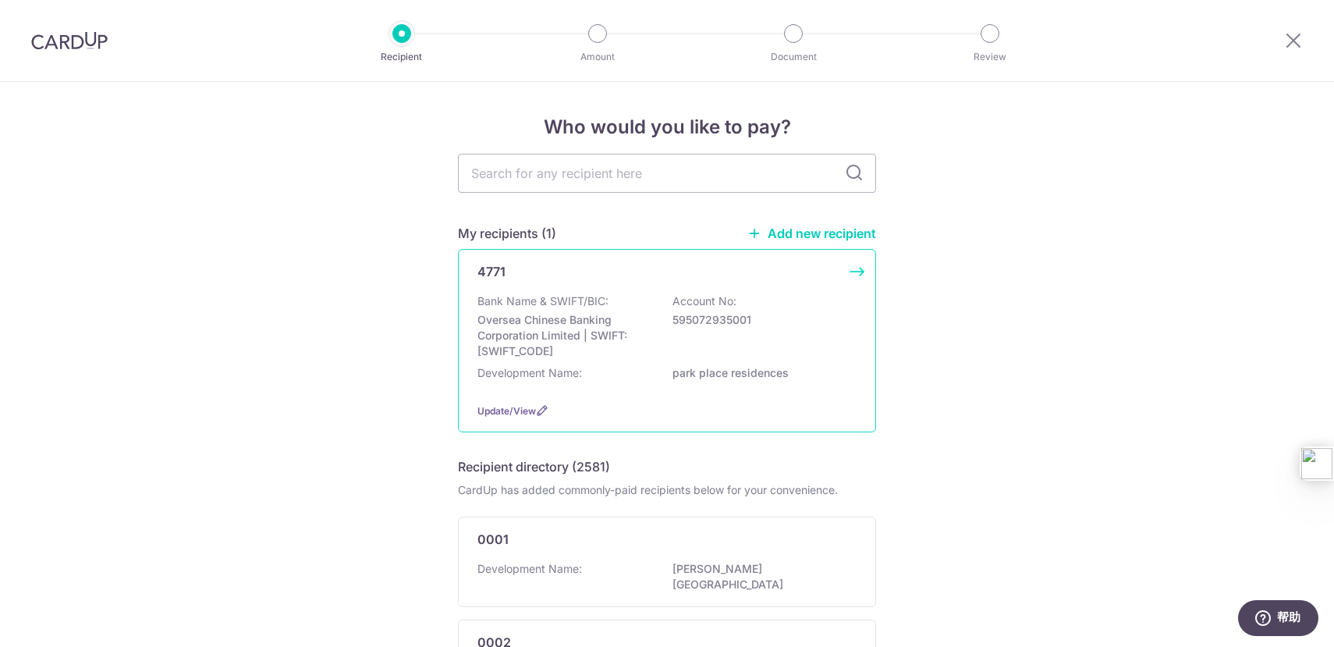
click at [603, 329] on p "Oversea Chinese Banking Corporation Limited | SWIFT: OCBCSGSGXXX" at bounding box center [565, 335] width 175 height 47
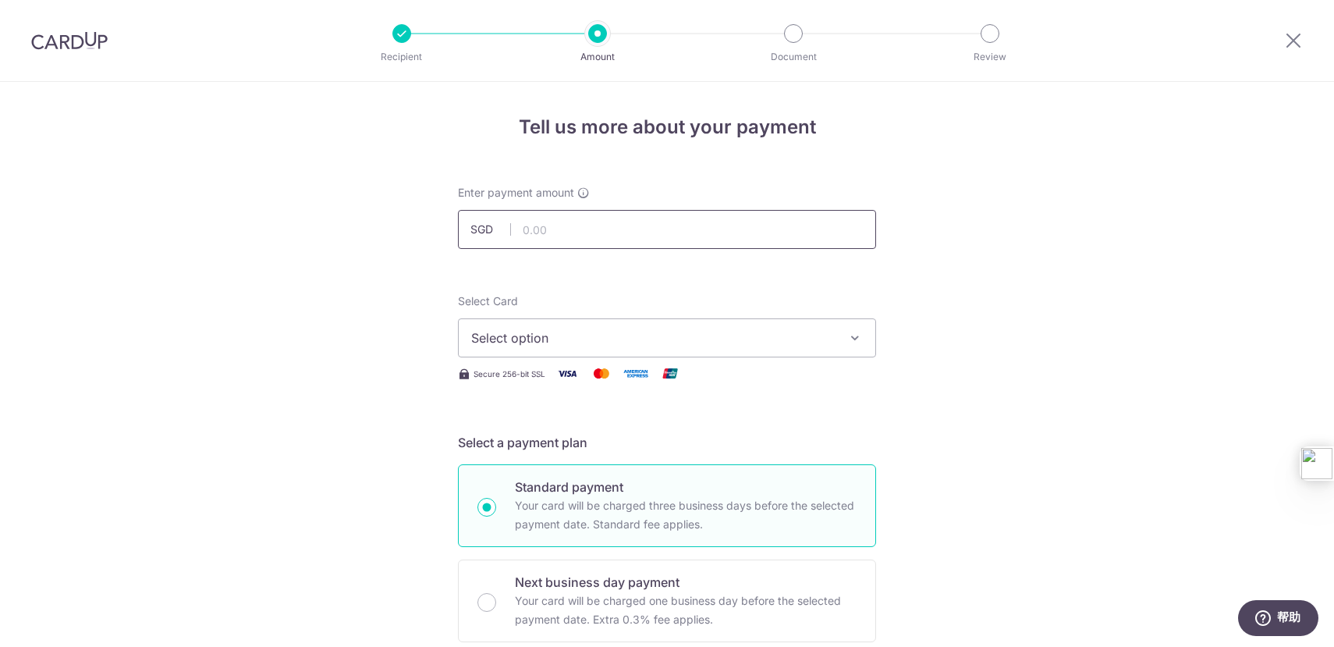
click at [662, 227] on input "text" at bounding box center [667, 229] width 418 height 39
type input "1,450.00"
click at [597, 342] on span "Select option" at bounding box center [653, 337] width 364 height 19
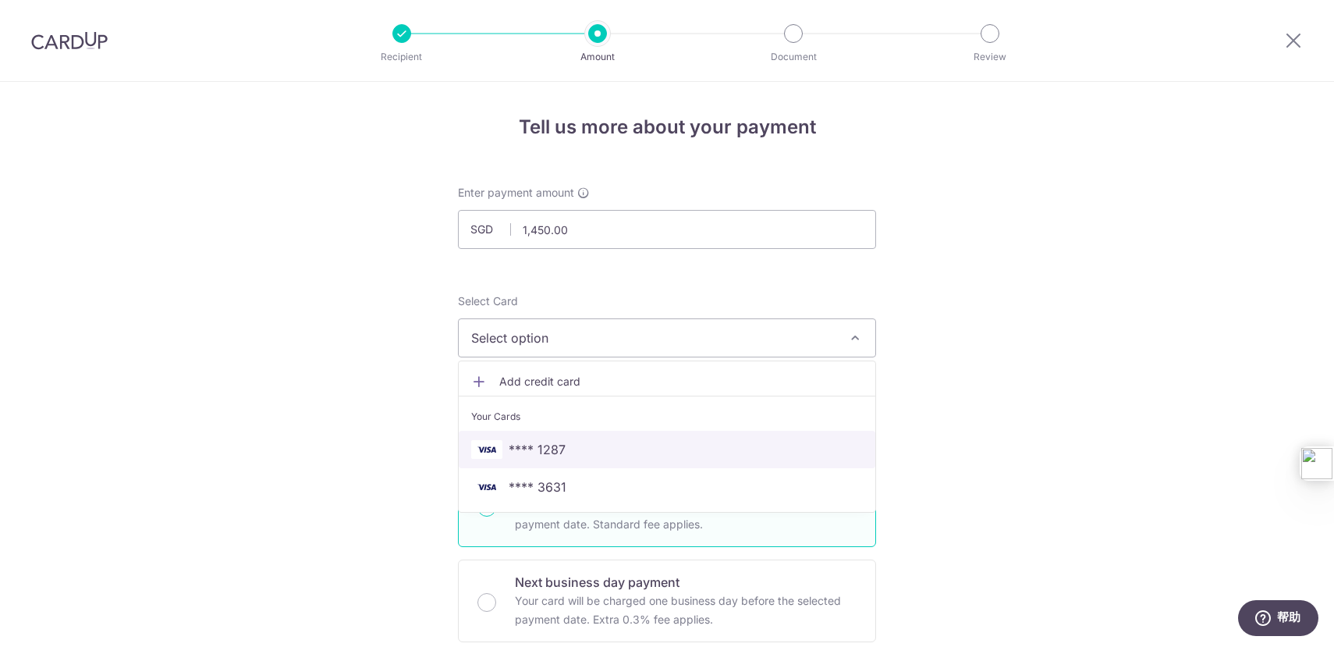
click at [565, 456] on span "**** 1287" at bounding box center [667, 449] width 392 height 19
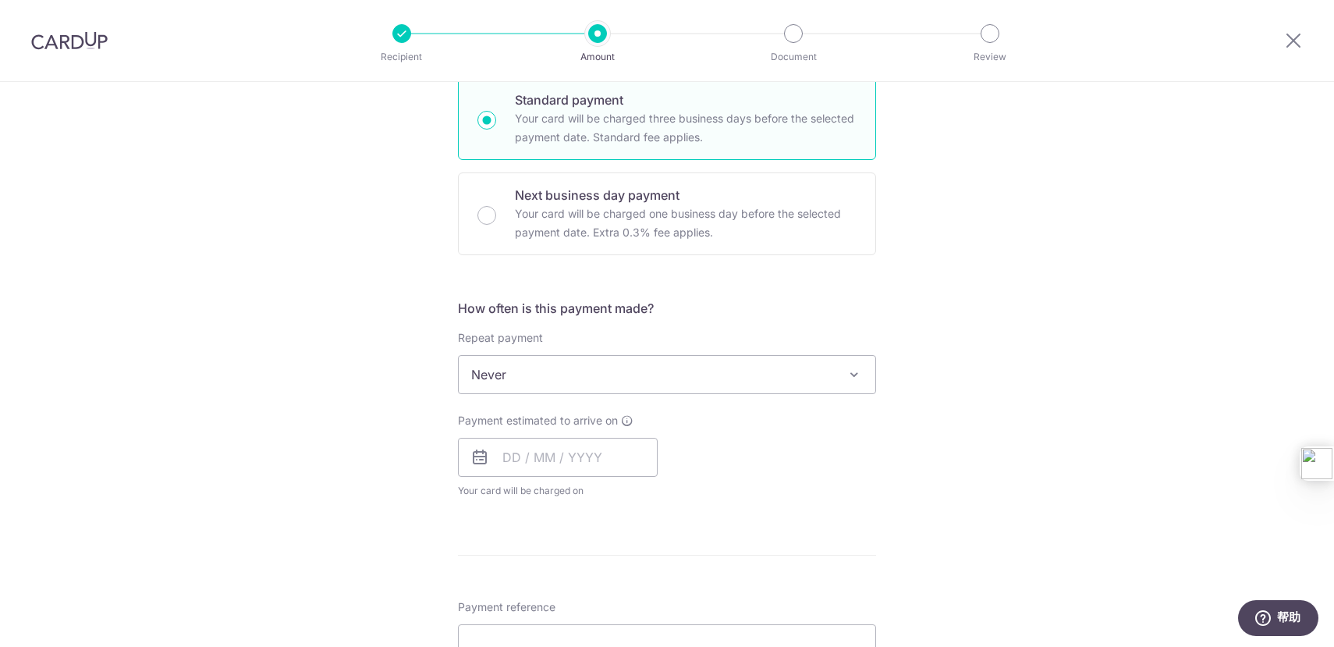
scroll to position [420, 0]
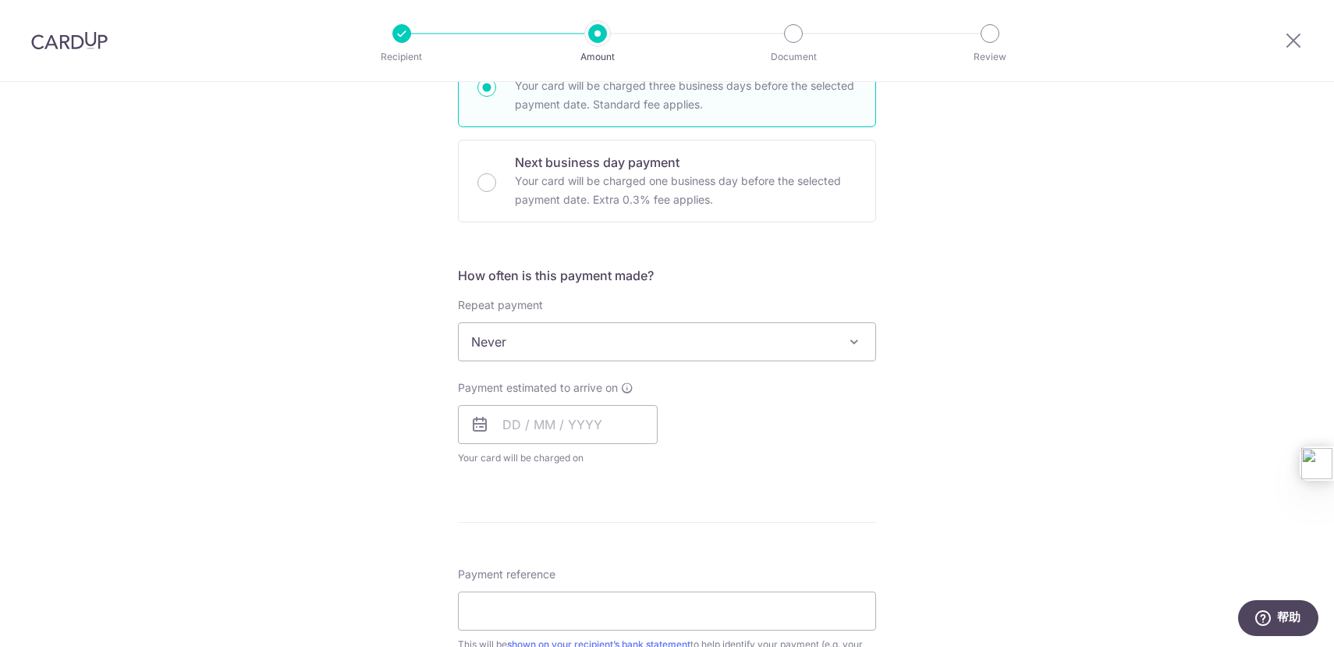
click at [696, 335] on span "Never" at bounding box center [667, 341] width 417 height 37
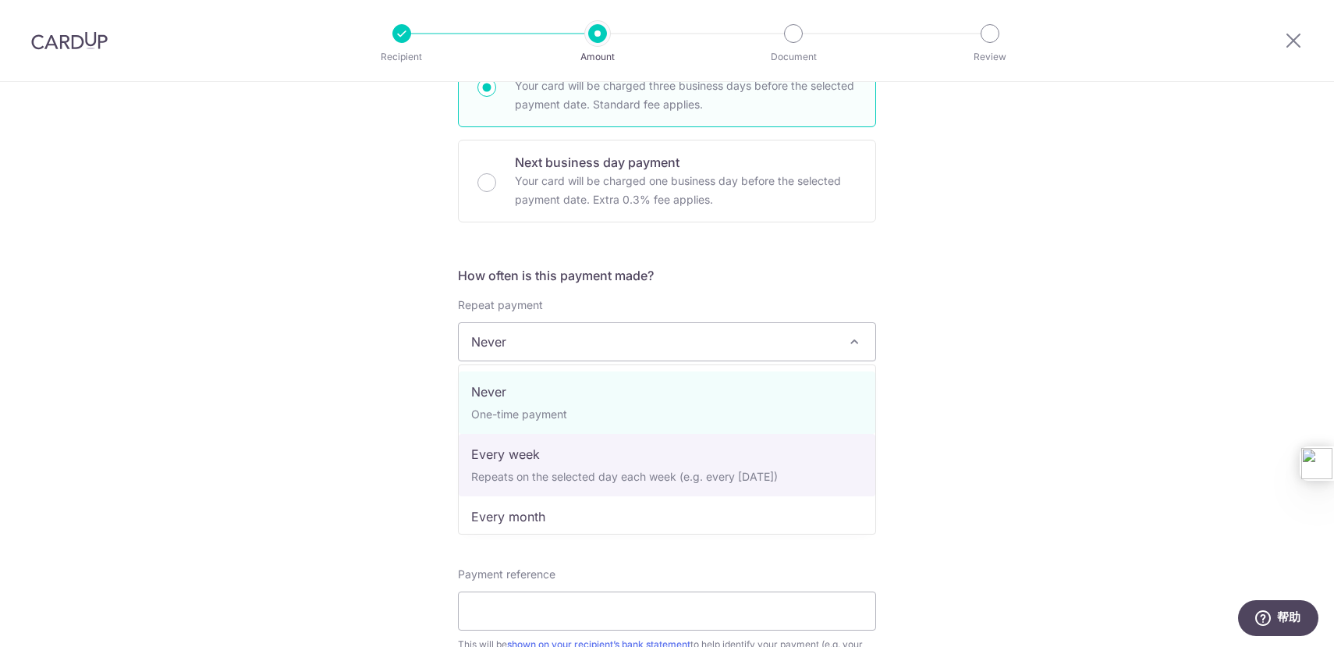
select select "2"
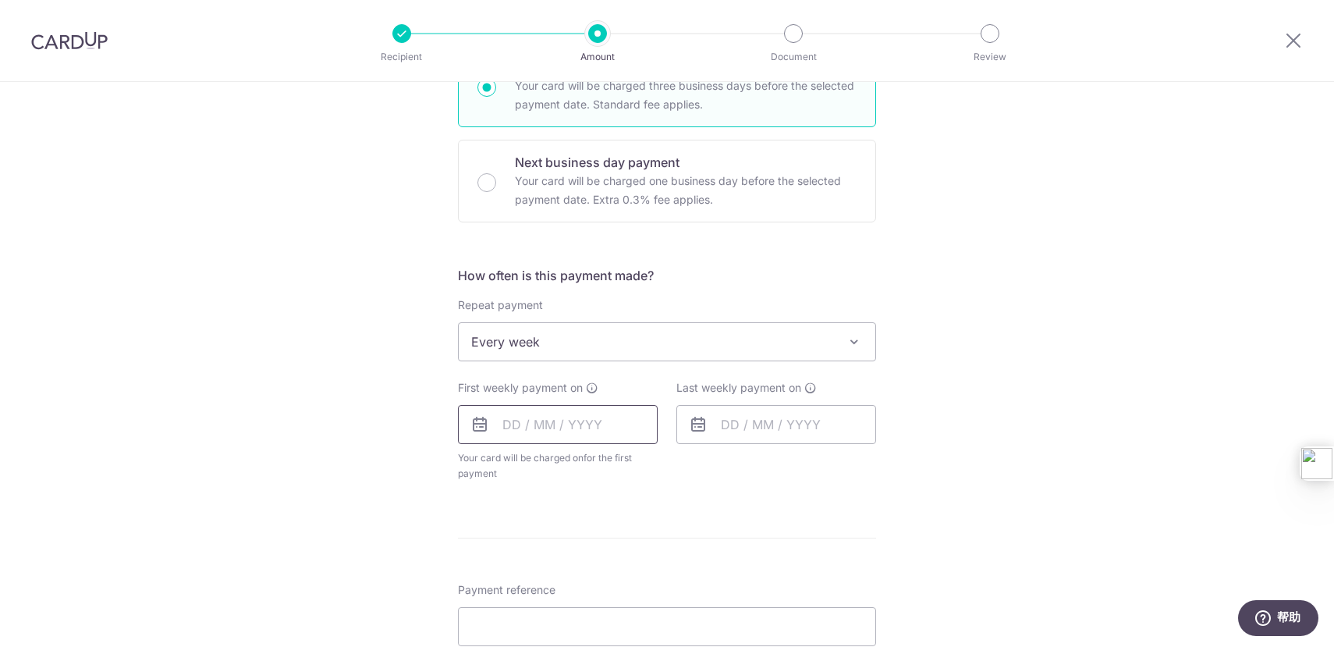
click at [509, 423] on input "text" at bounding box center [558, 424] width 200 height 39
click at [380, 401] on div "Tell us more about your payment Enter payment amount SGD 1,450.00 1450.00 Selec…" at bounding box center [667, 375] width 1334 height 1427
click at [510, 428] on input "text" at bounding box center [558, 424] width 200 height 39
click at [520, 598] on link "15" at bounding box center [521, 597] width 25 height 25
type input "[DATE]"
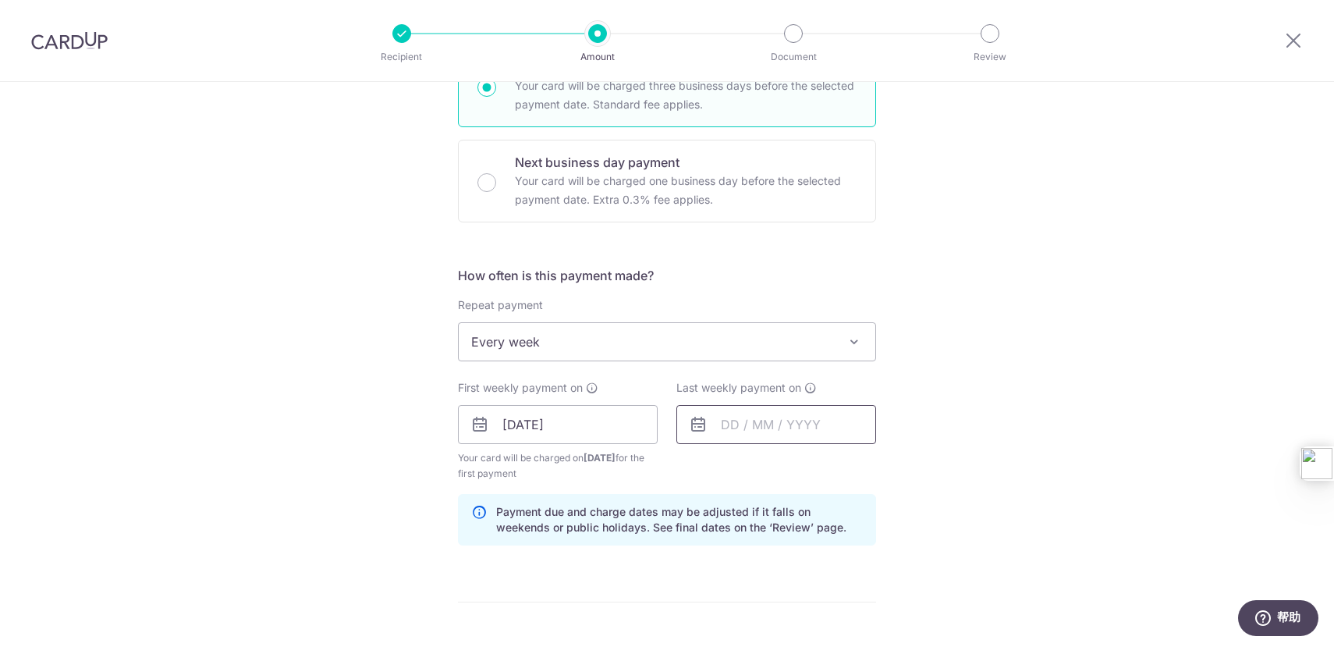
click at [727, 428] on input "text" at bounding box center [776, 424] width 200 height 39
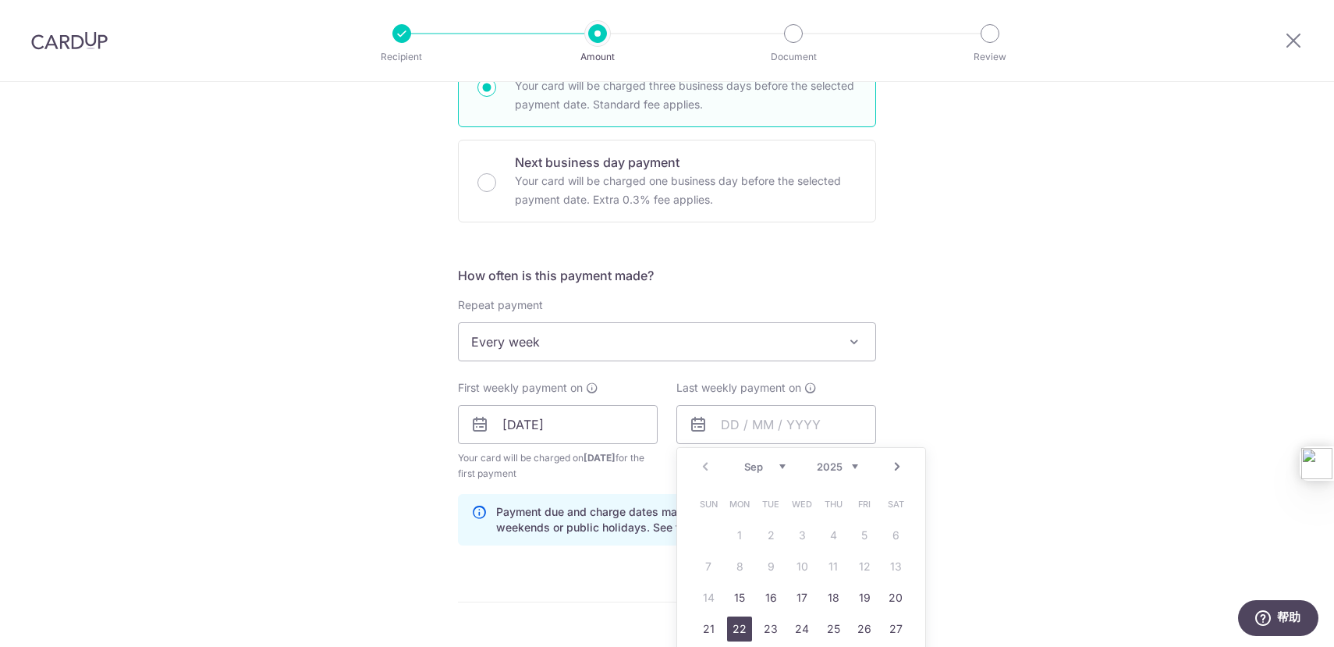
click at [741, 626] on link "22" at bounding box center [739, 628] width 25 height 25
type input "22/09/2025"
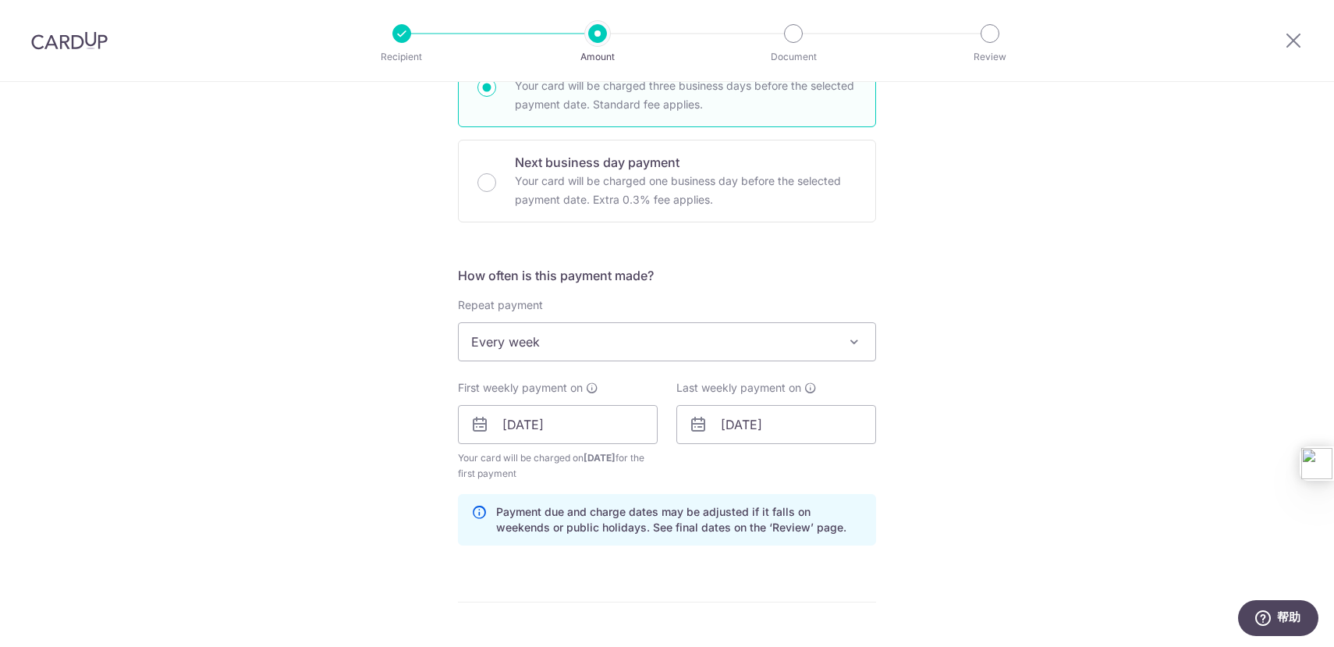
click at [1032, 407] on div "Tell us more about your payment Enter payment amount SGD 1,450.00 1450.00 Selec…" at bounding box center [667, 407] width 1334 height 1491
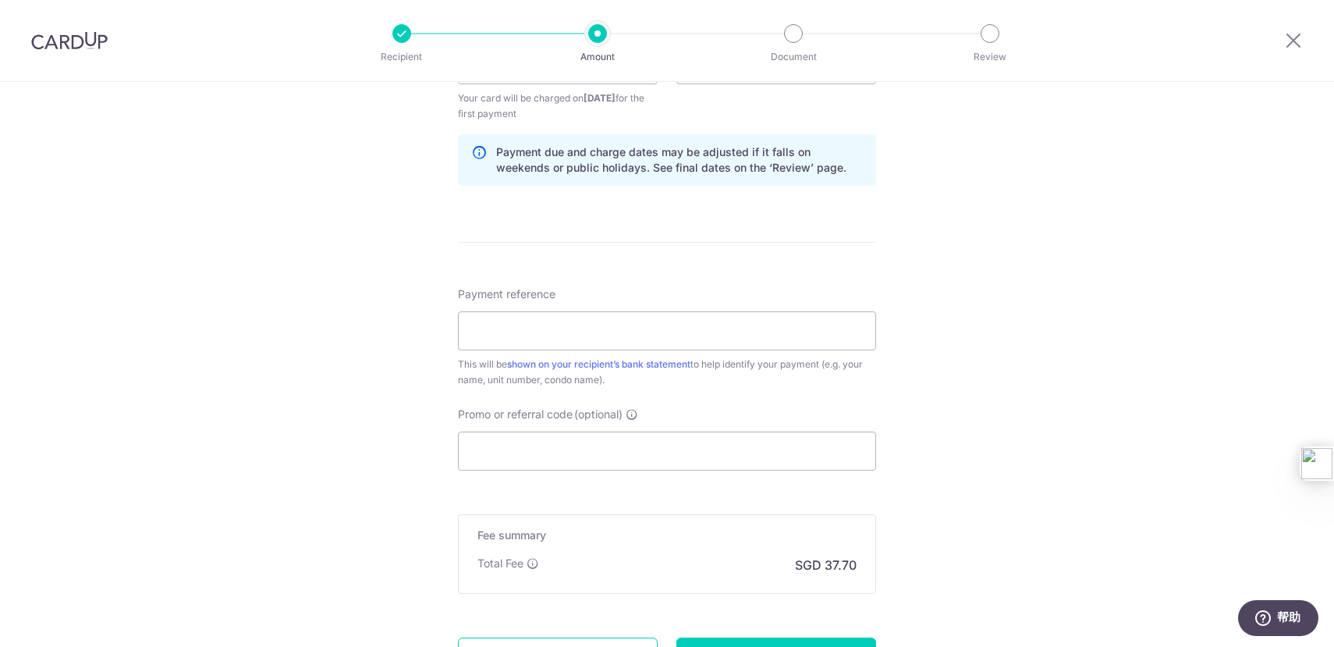
scroll to position [783, 0]
click at [706, 333] on input "Payment reference" at bounding box center [667, 327] width 418 height 39
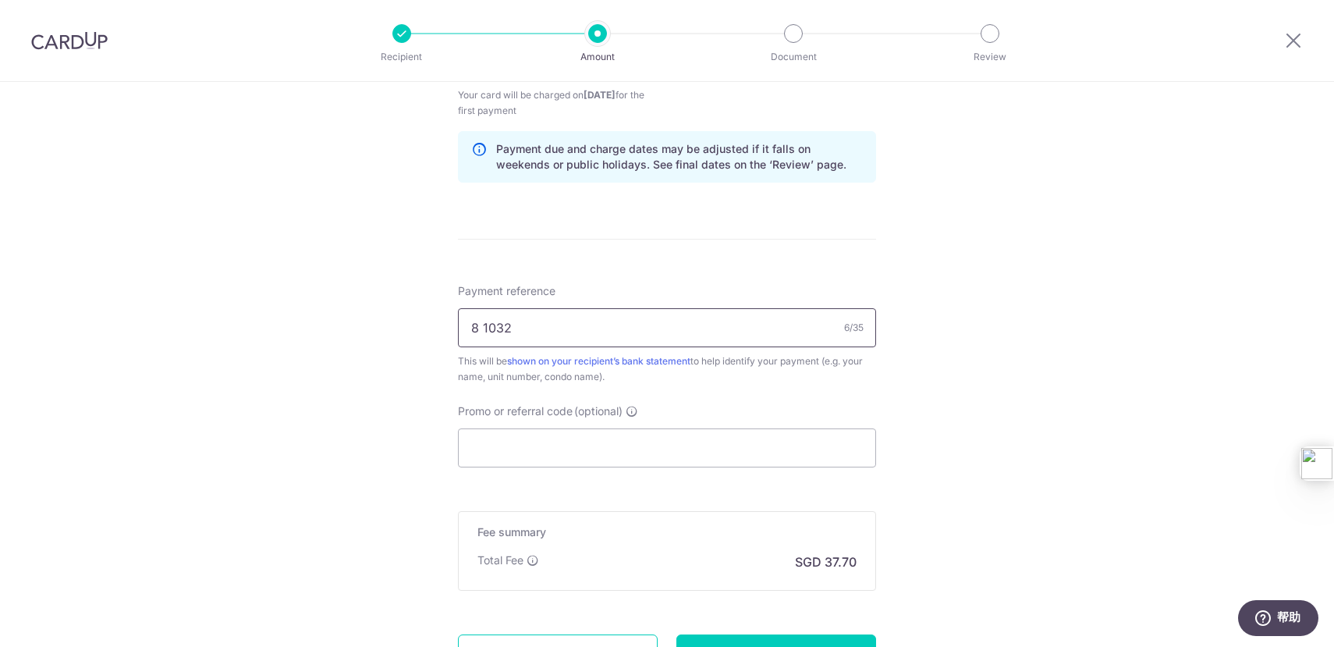
type input "8 1032"
click at [988, 353] on div "Tell us more about your payment Enter payment amount SGD 1,450.00 1450.00 Selec…" at bounding box center [667, 44] width 1334 height 1491
click at [734, 446] on input "Promo or referral code (optional)" at bounding box center [667, 447] width 418 height 39
paste input "3HOME25R"
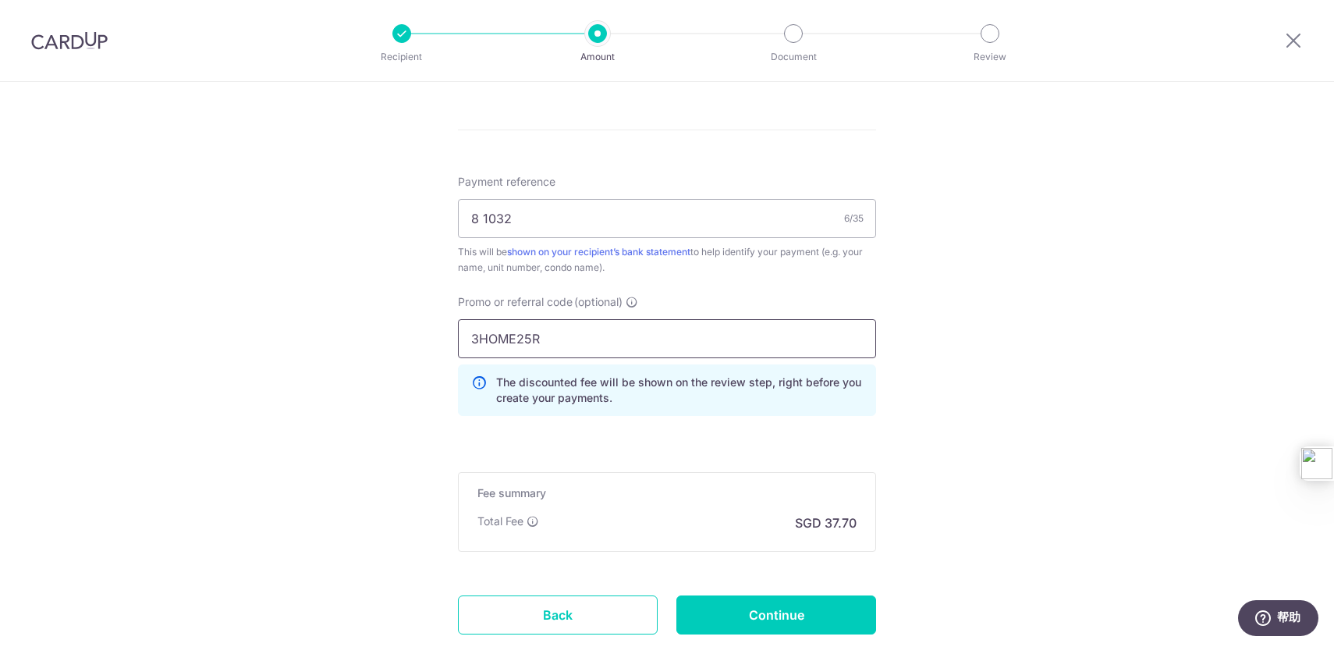
scroll to position [957, 0]
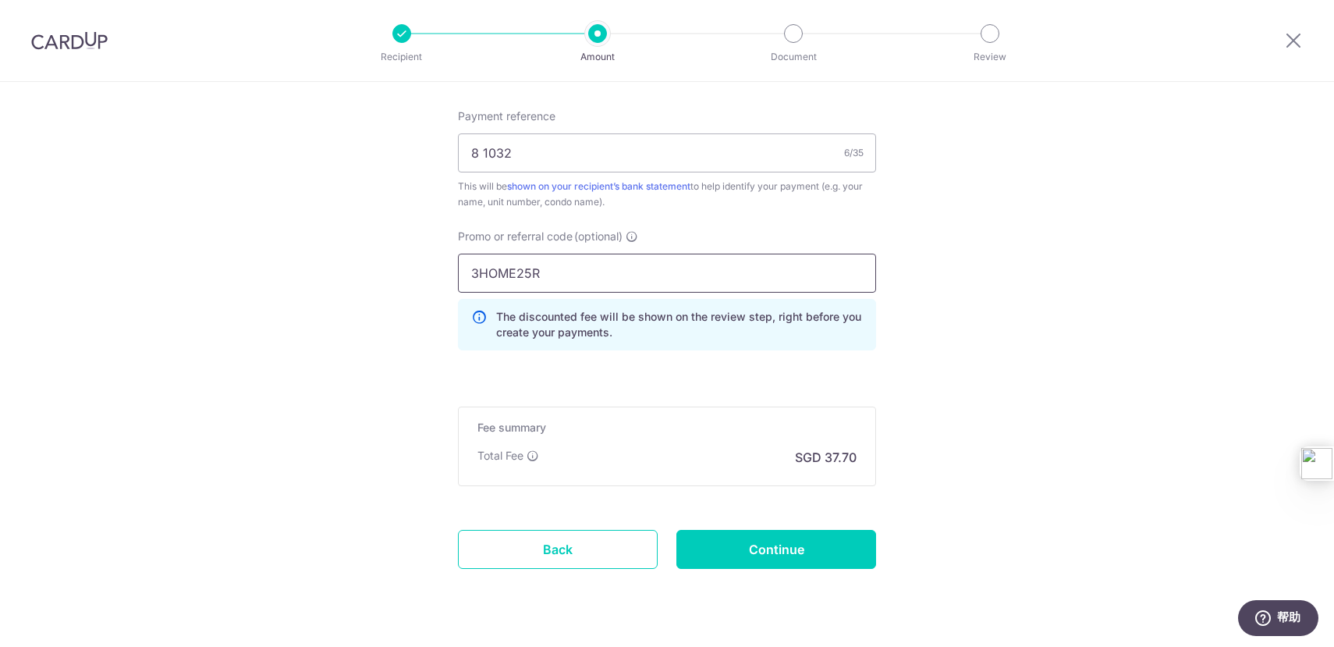
type input "3HOME25R"
click at [798, 542] on input "Continue" at bounding box center [776, 549] width 200 height 39
type input "Create Schedule"
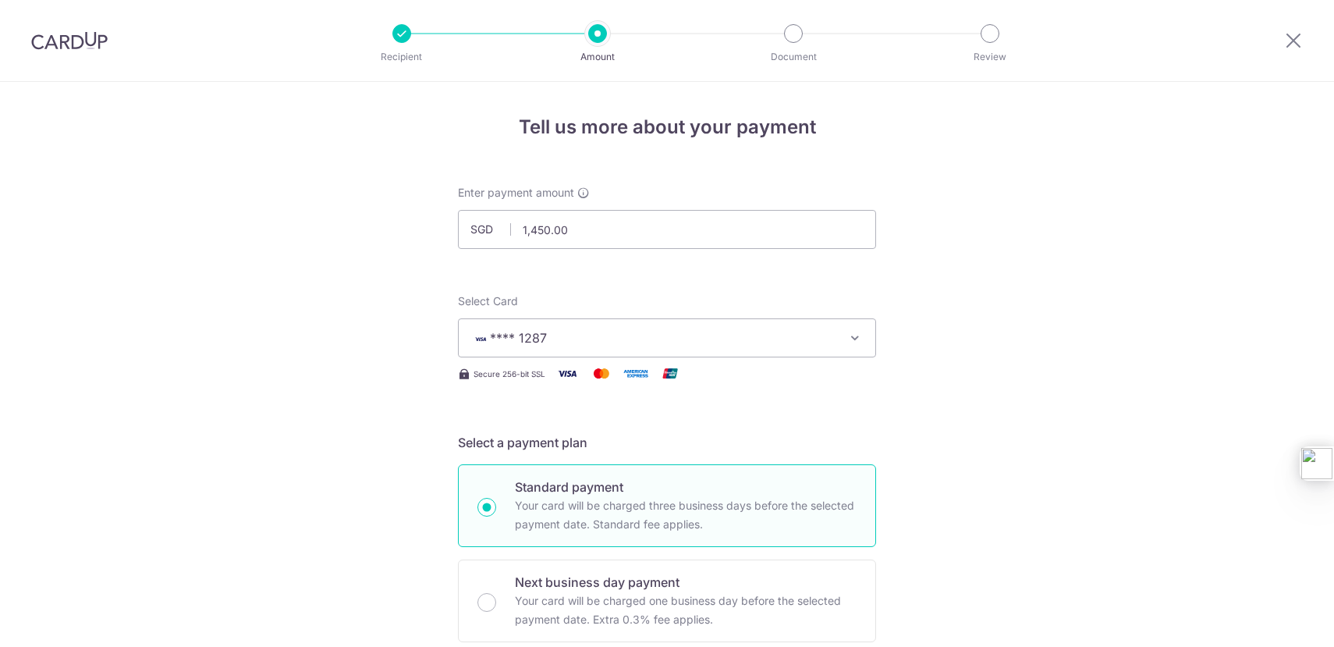
scroll to position [939, 0]
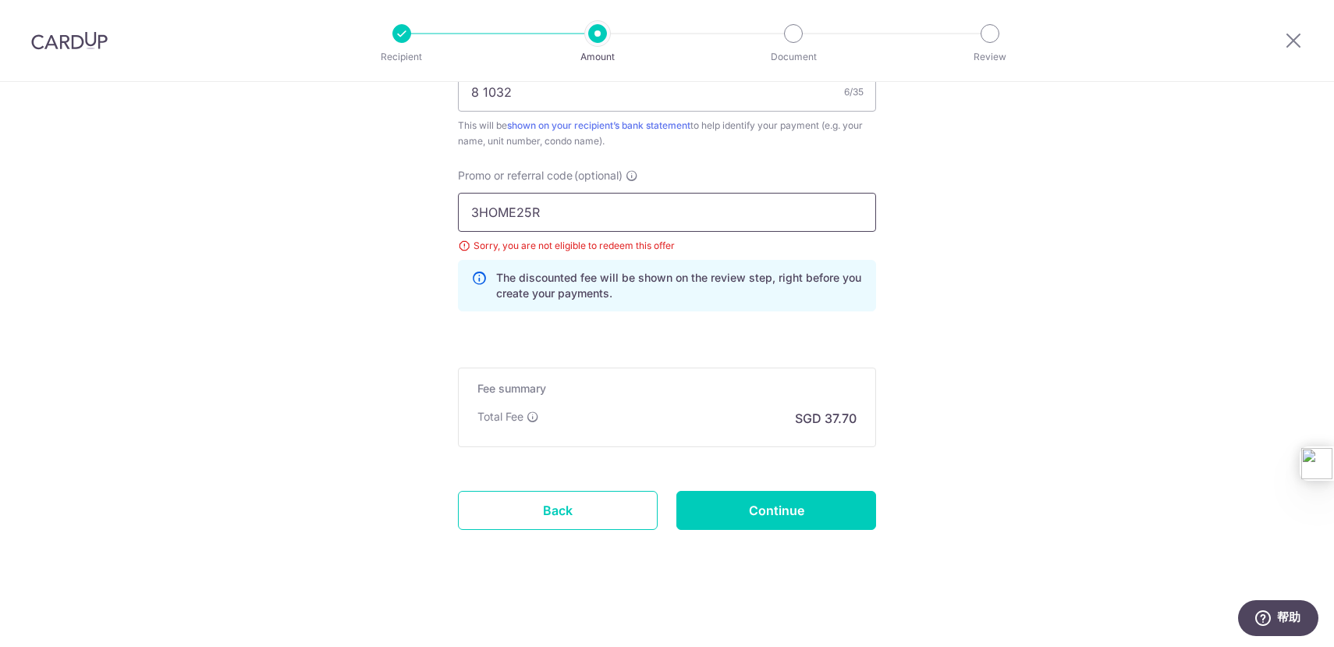
click at [543, 221] on input "3HOME25R" at bounding box center [667, 212] width 418 height 39
paste input "REC185"
type input "REC185"
click at [794, 520] on input "Continue" at bounding box center [776, 510] width 200 height 39
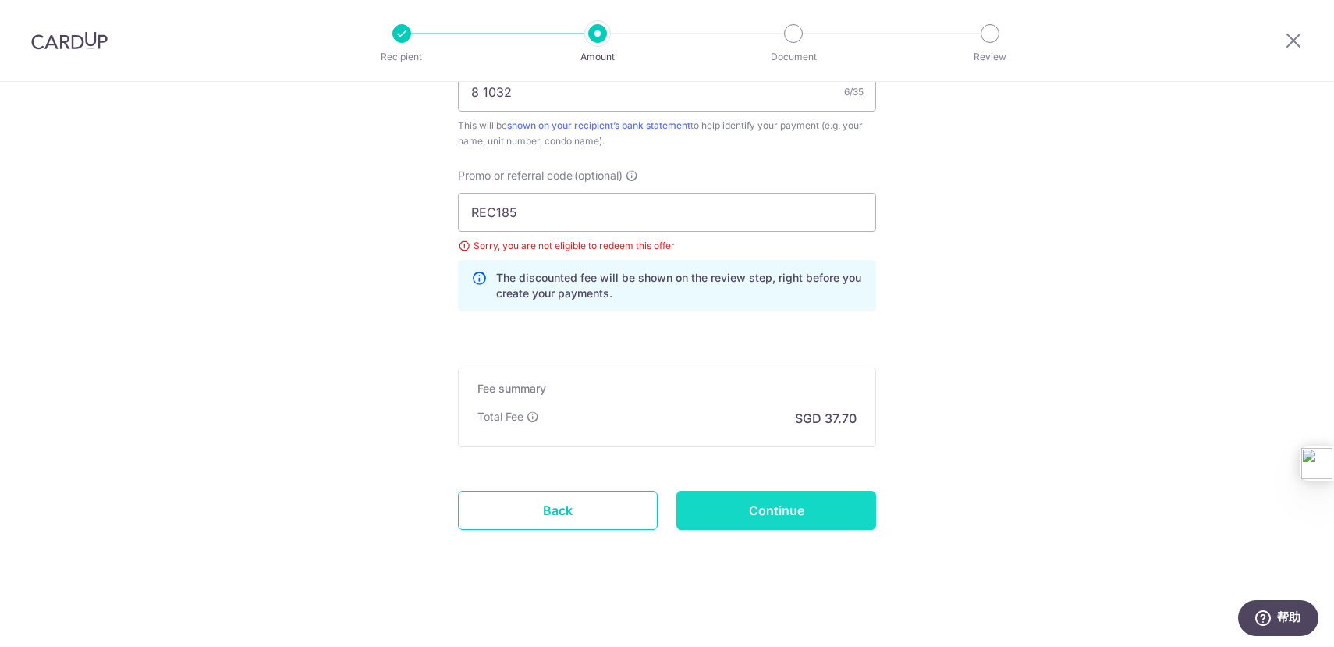
type input "Update Schedule"
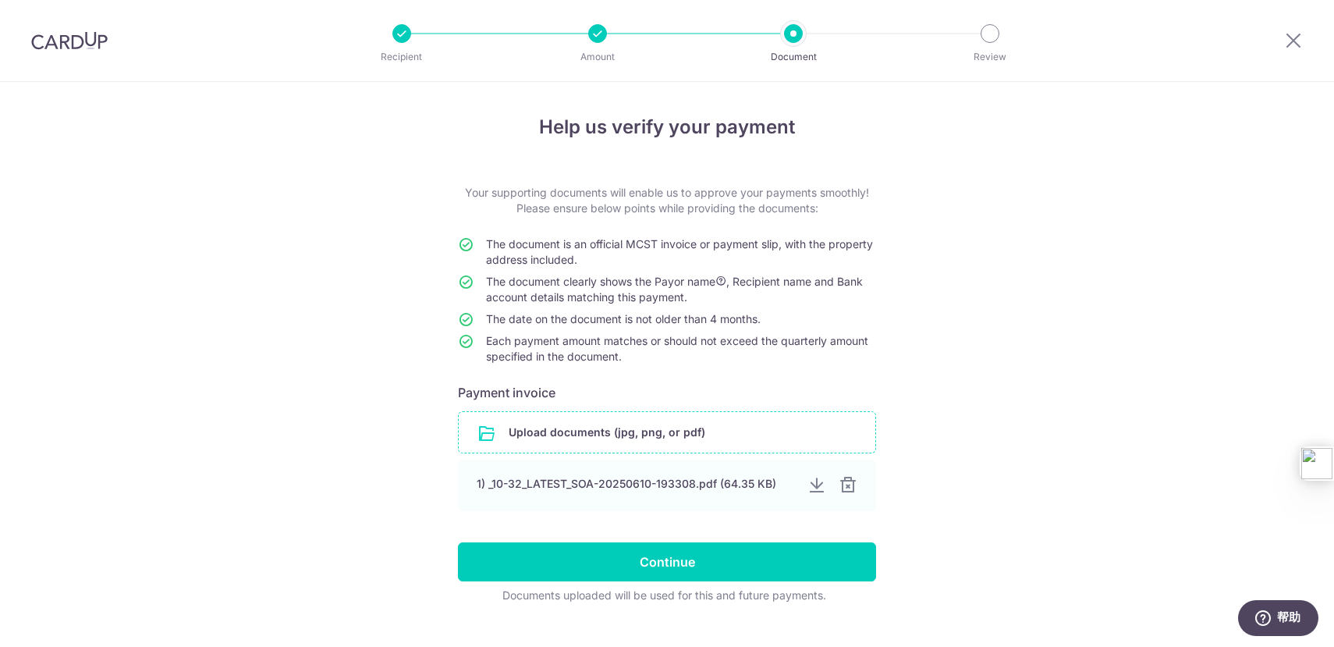
click at [719, 419] on input "file" at bounding box center [667, 432] width 417 height 41
click at [851, 487] on div at bounding box center [847, 485] width 19 height 19
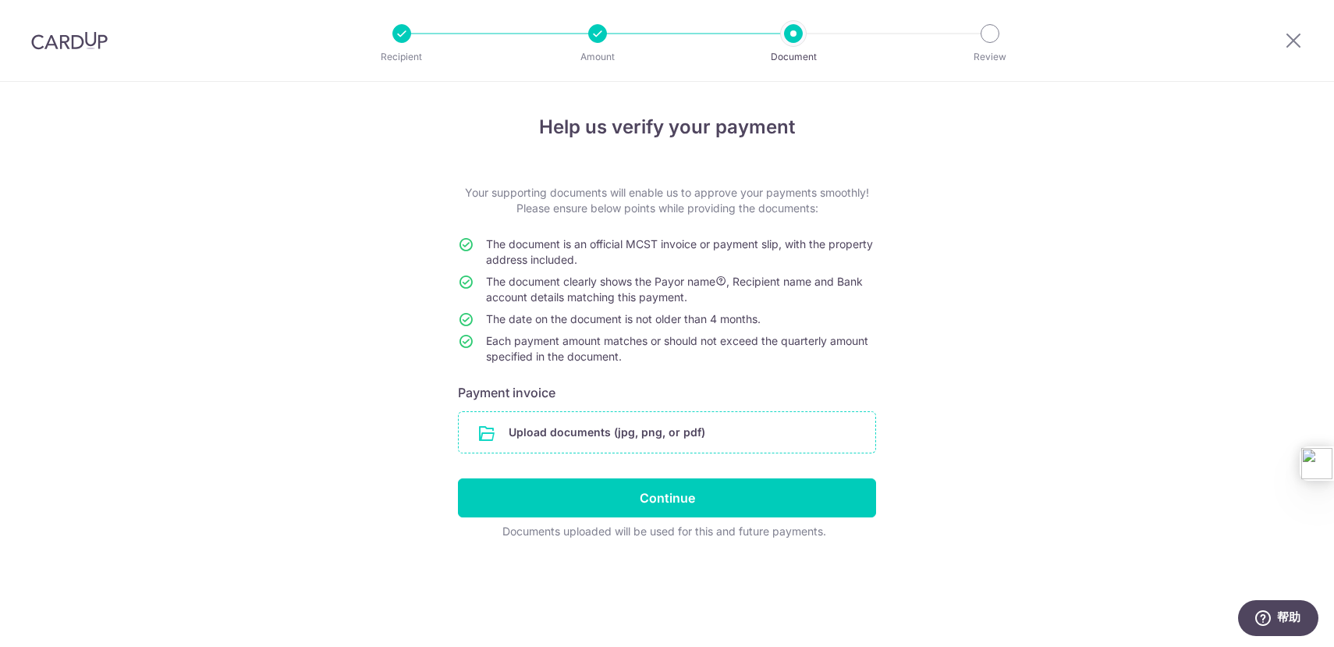
click at [705, 432] on input "file" at bounding box center [667, 432] width 417 height 41
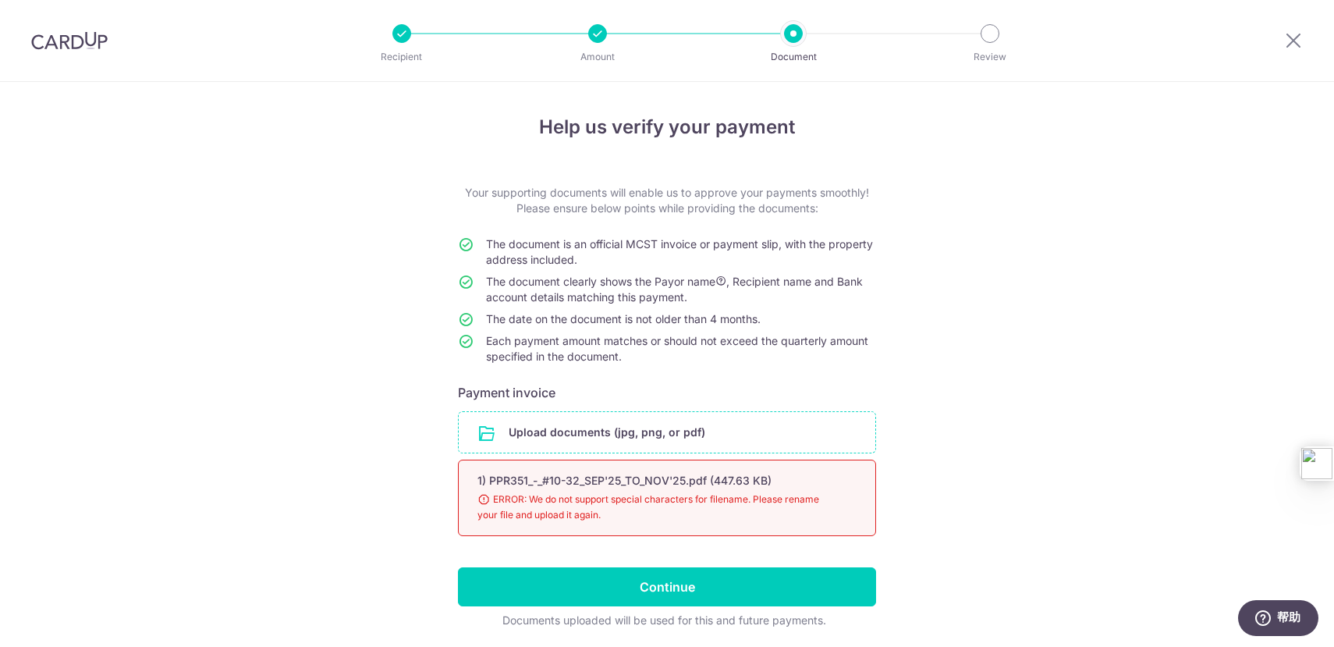
click at [634, 433] on input "file" at bounding box center [667, 432] width 417 height 41
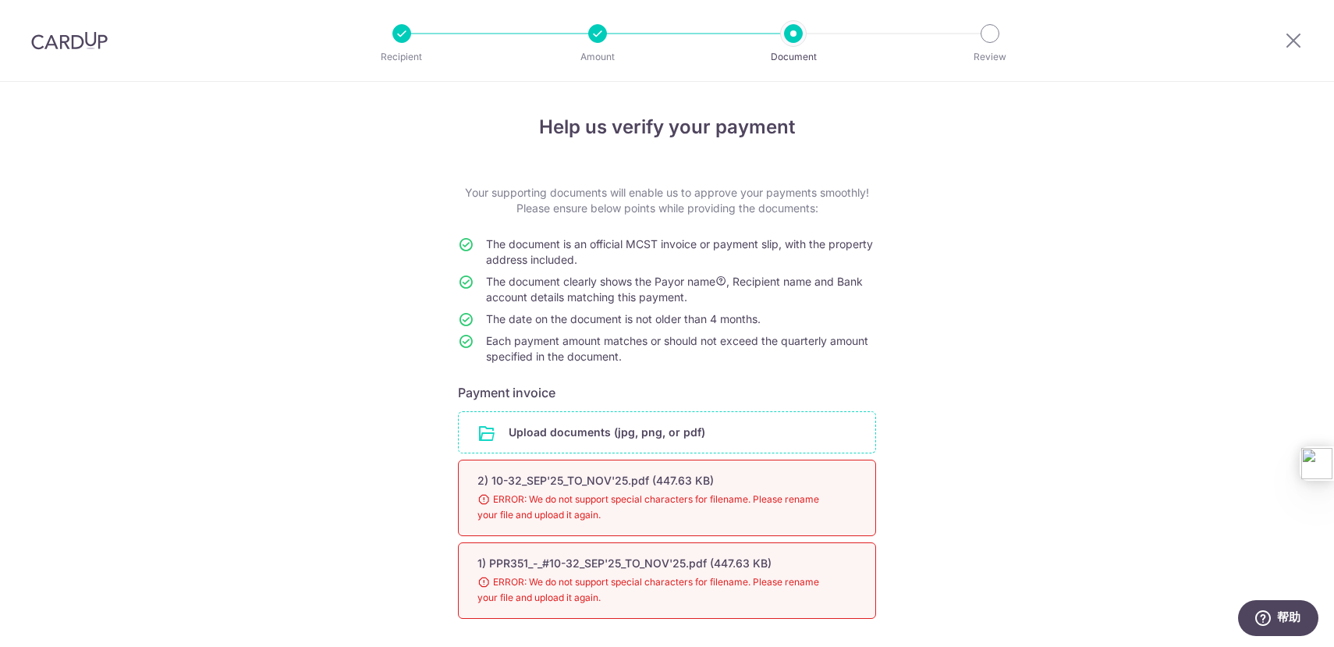
scroll to position [106, 0]
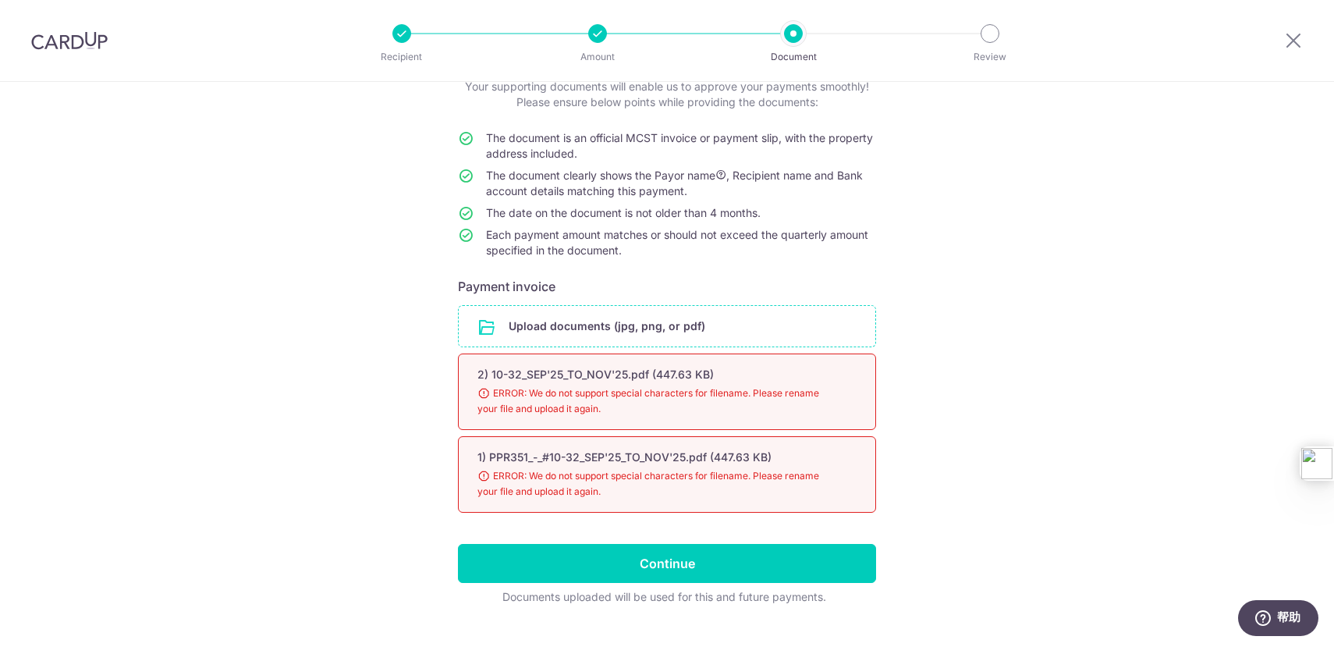
click at [774, 335] on input "file" at bounding box center [667, 326] width 417 height 41
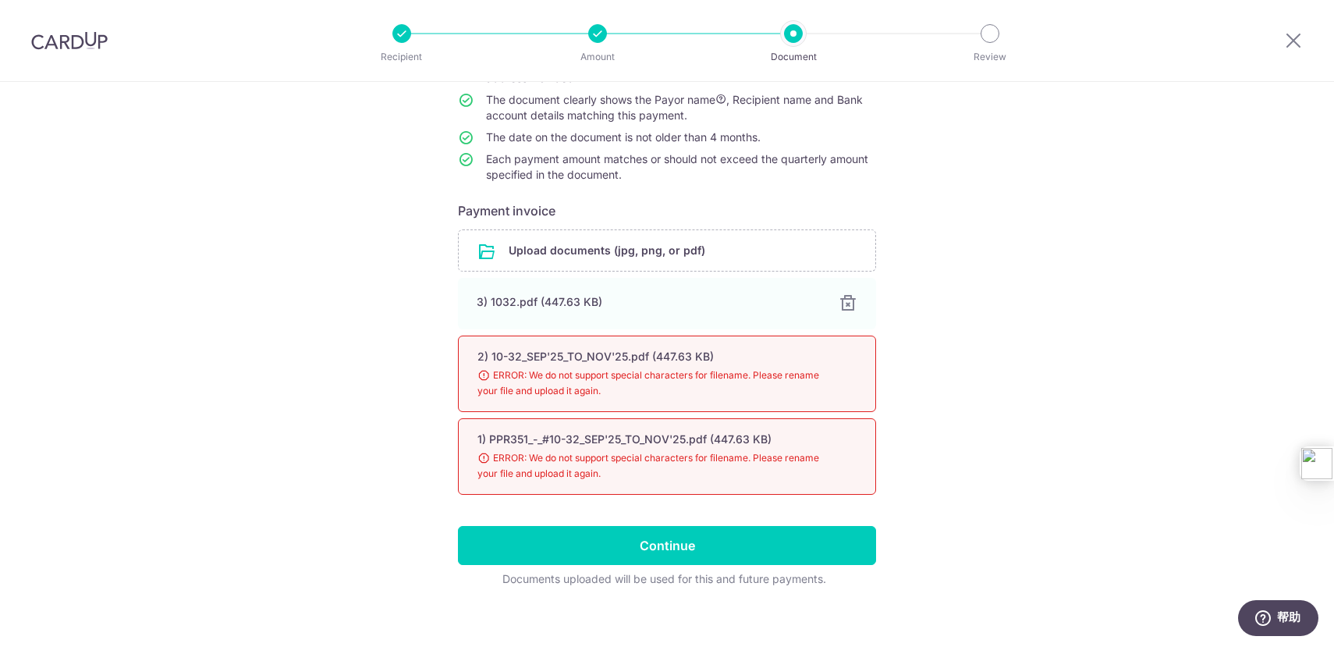
scroll to position [195, 0]
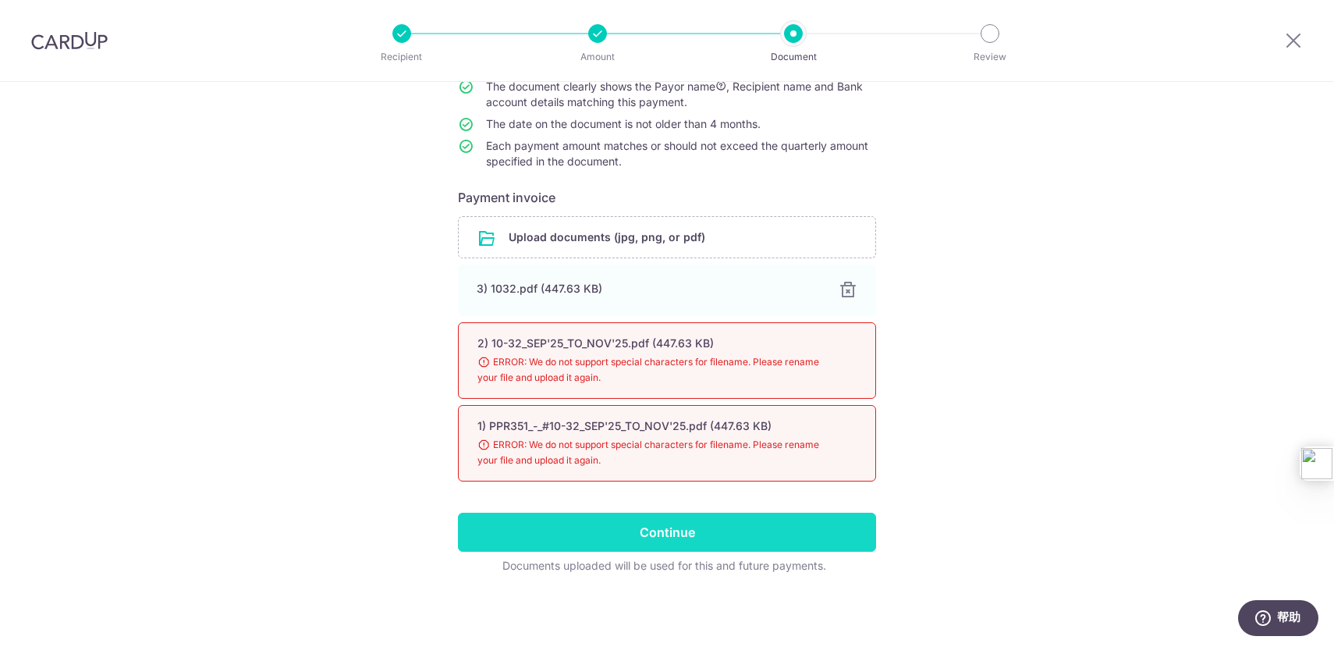
click at [665, 544] on input "Continue" at bounding box center [667, 532] width 418 height 39
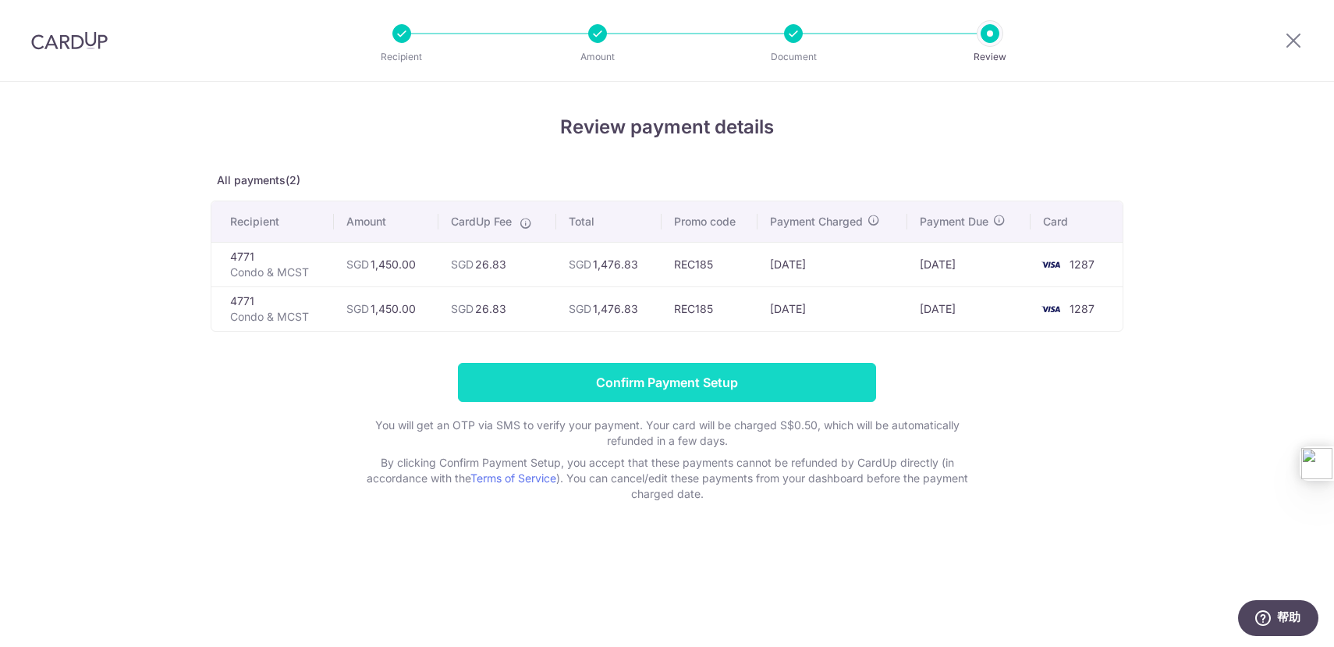
click at [662, 380] on input "Confirm Payment Setup" at bounding box center [667, 382] width 418 height 39
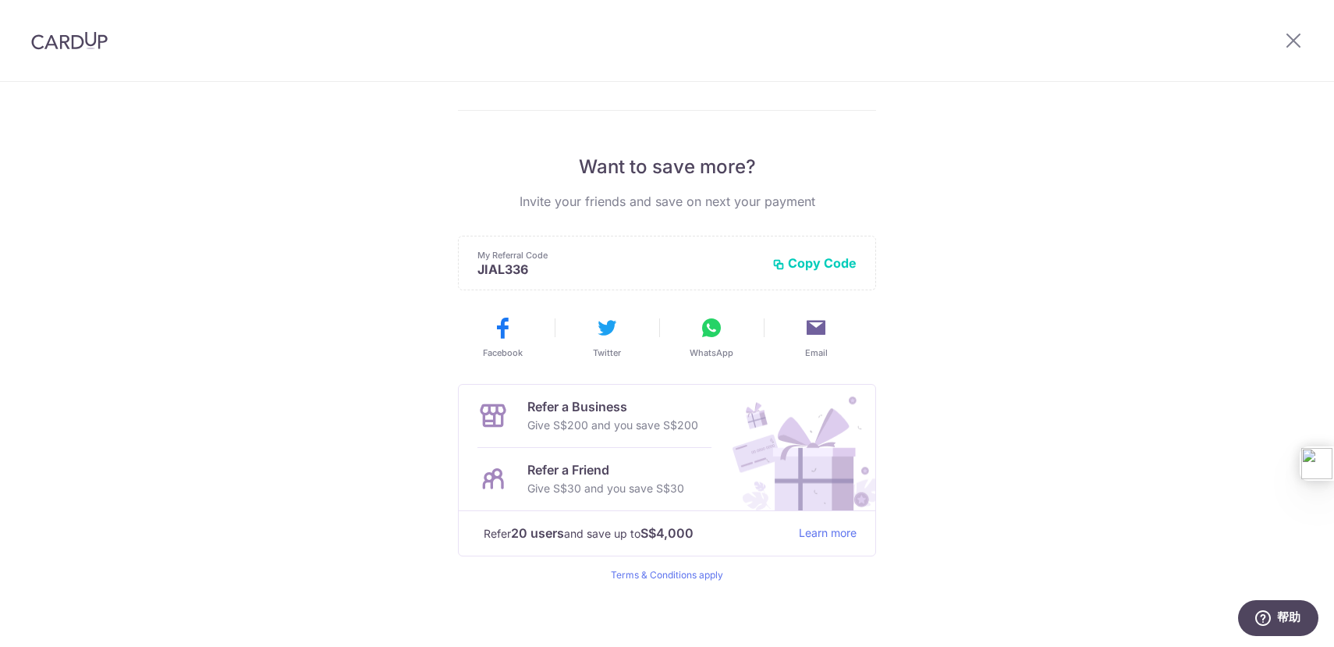
scroll to position [261, 0]
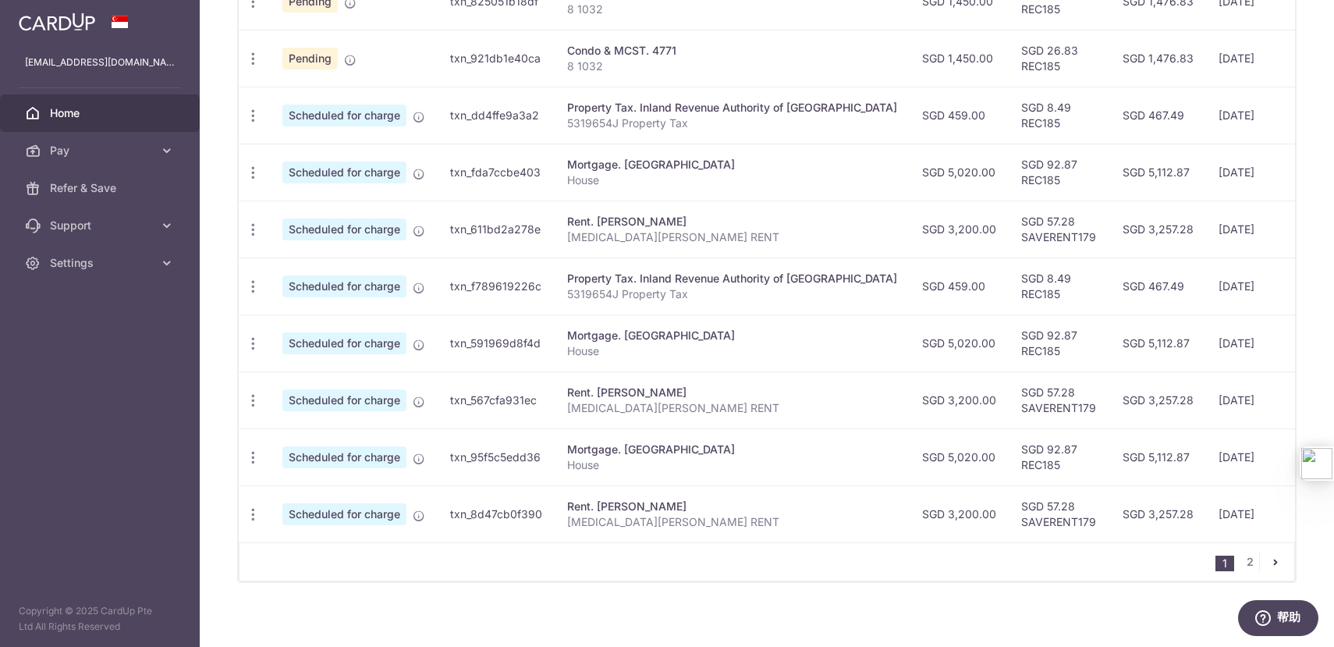
scroll to position [559, 0]
